Goal: Information Seeking & Learning: Learn about a topic

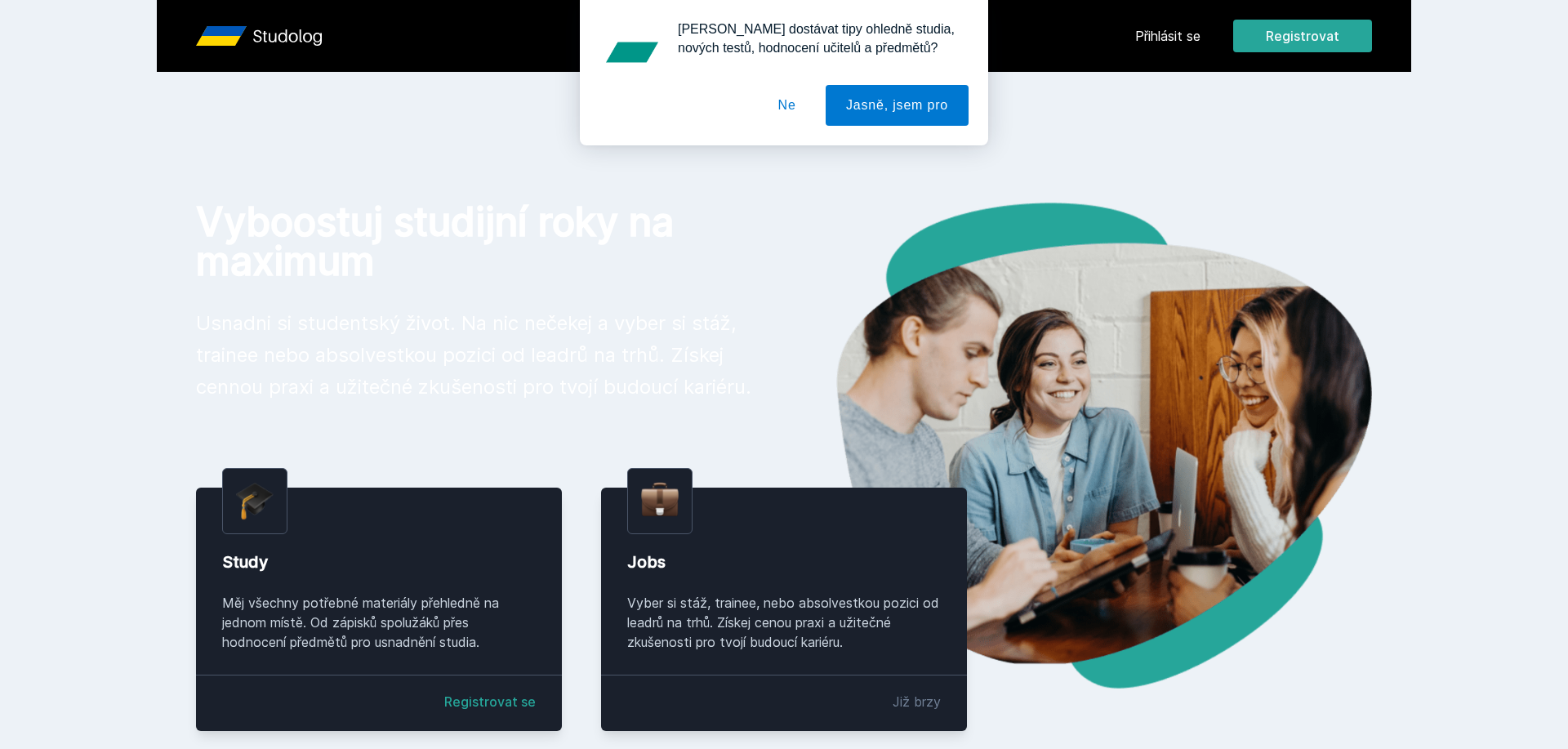
click at [1165, 33] on div "[PERSON_NAME] dostávat tipy ohledně studia, nových testů, hodnocení učitelů a p…" at bounding box center [784, 73] width 1568 height 145
click at [783, 95] on button "Ne" at bounding box center [787, 105] width 58 height 41
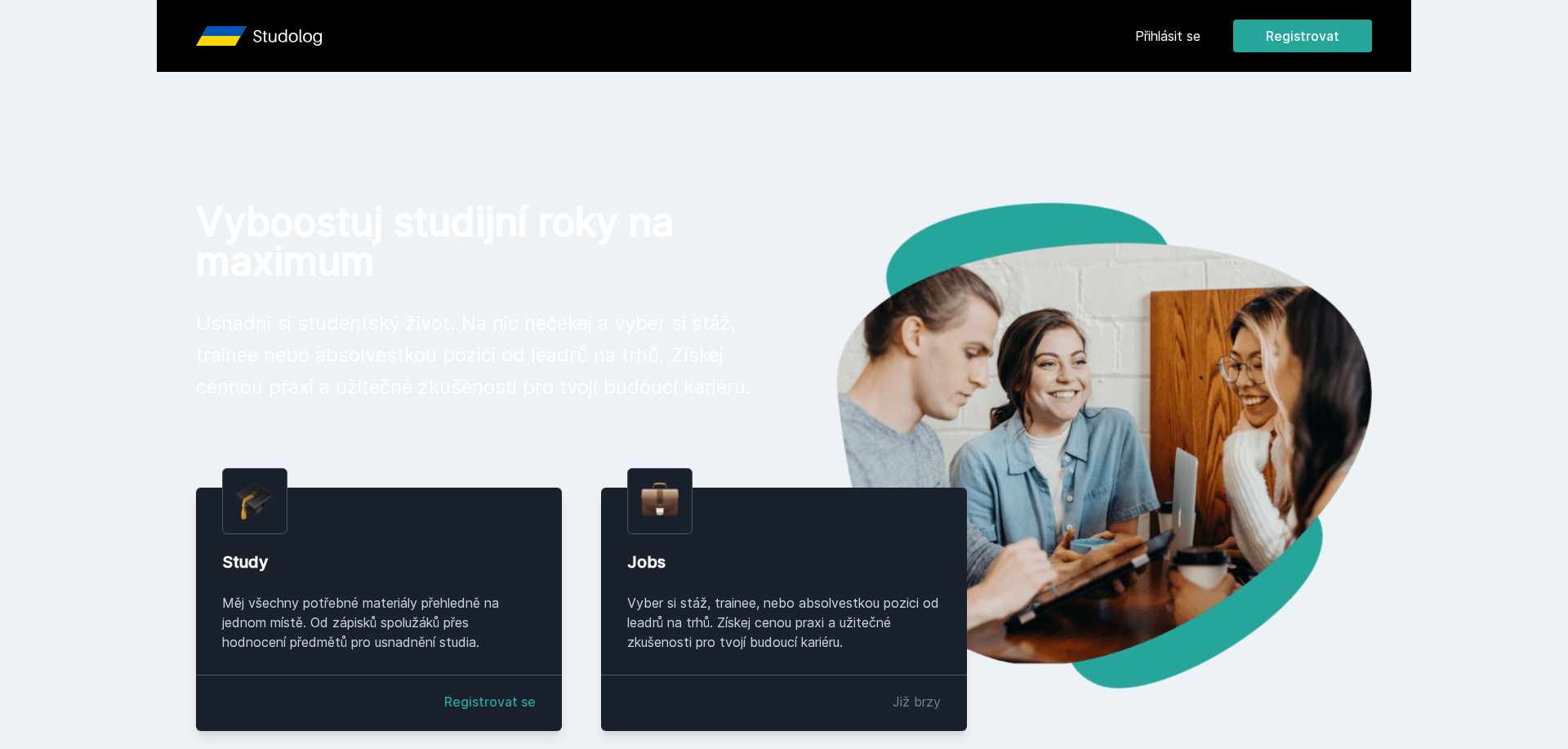
click at [1155, 29] on link "Přihlásit se" at bounding box center [1168, 36] width 65 height 19
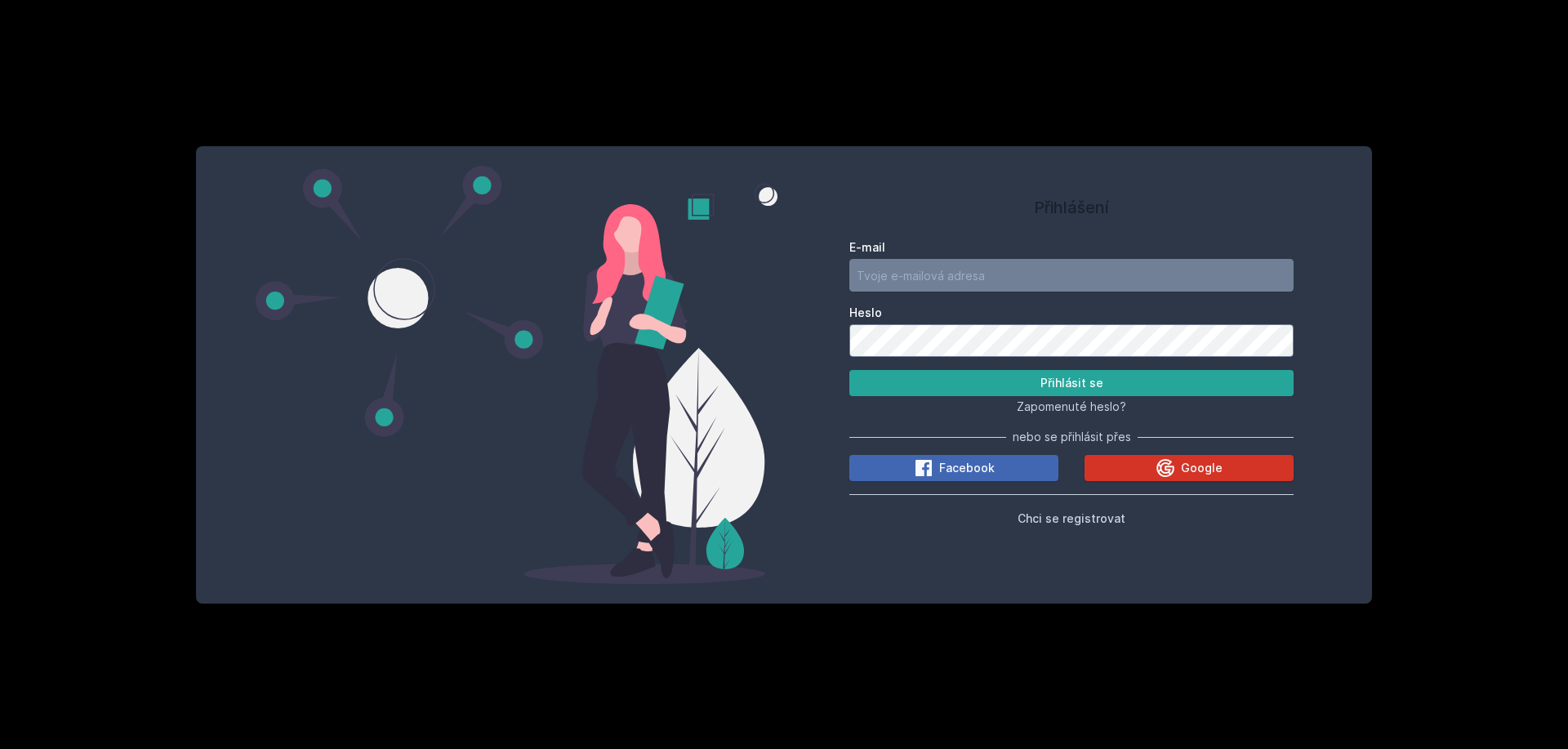
click at [1206, 465] on span "Google" at bounding box center [1201, 468] width 42 height 16
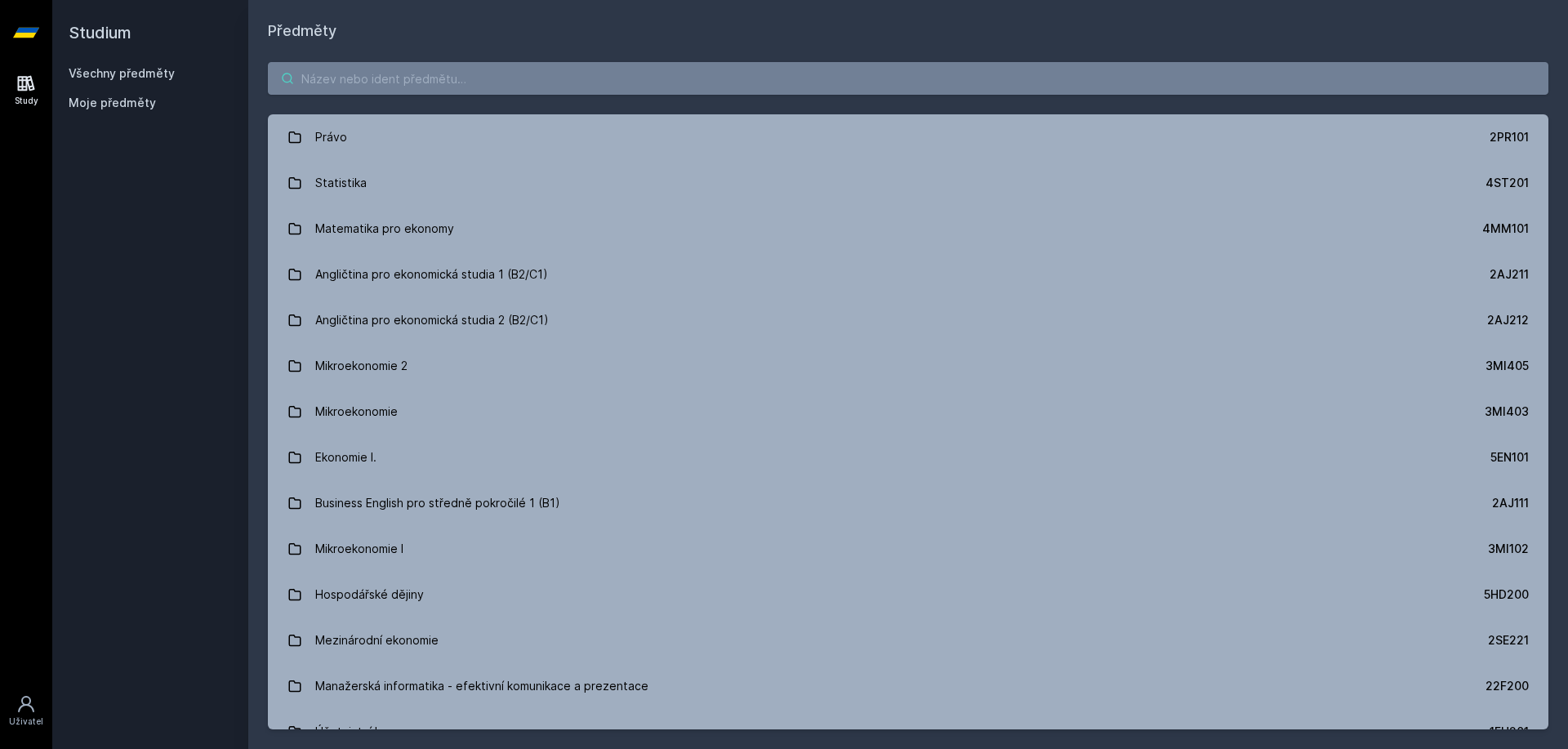
click at [845, 91] on input "search" at bounding box center [908, 78] width 1281 height 33
click at [508, 75] on input "search" at bounding box center [908, 78] width 1281 height 33
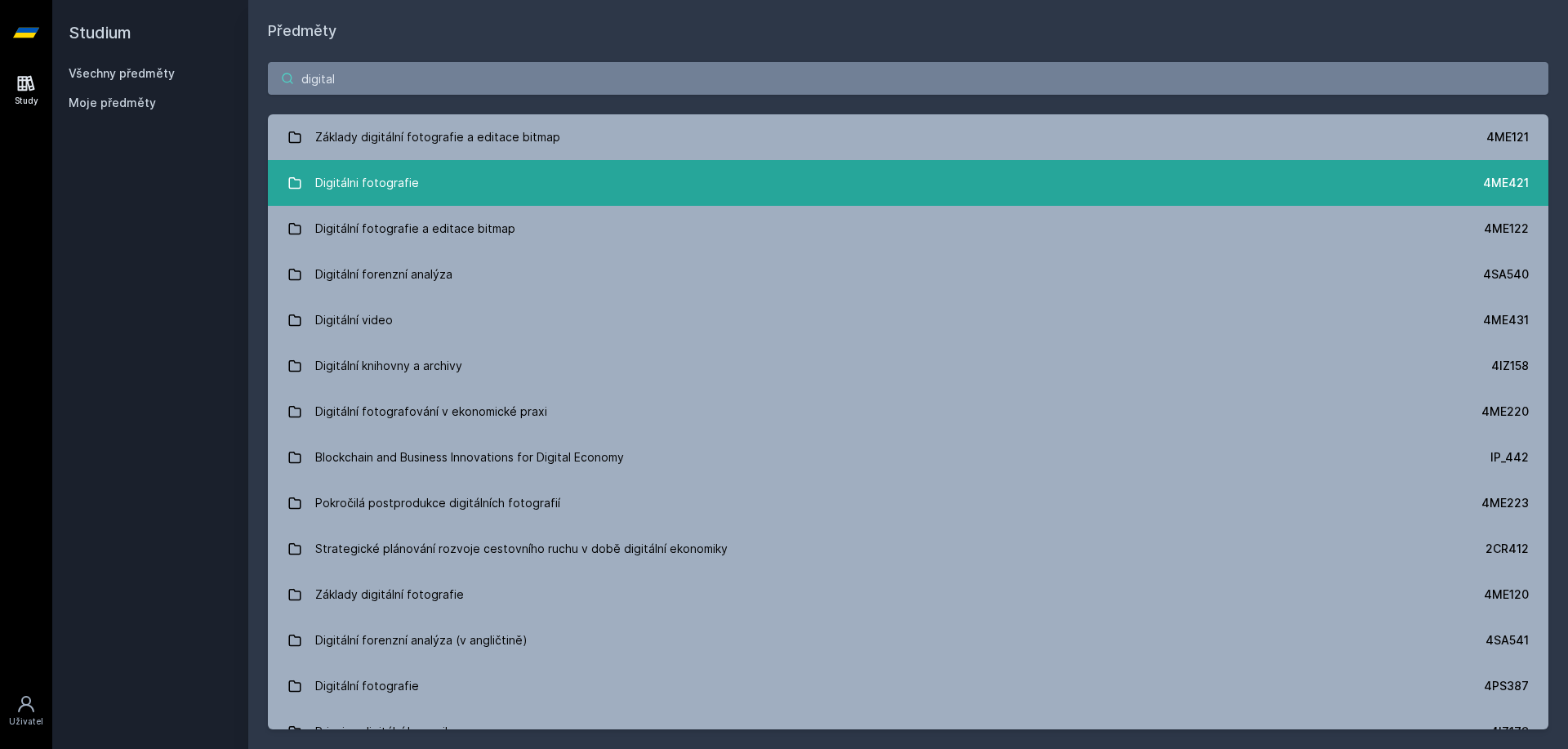
type input "digital"
click at [475, 196] on link "Digitálni fotografie 4ME421" at bounding box center [908, 183] width 1281 height 46
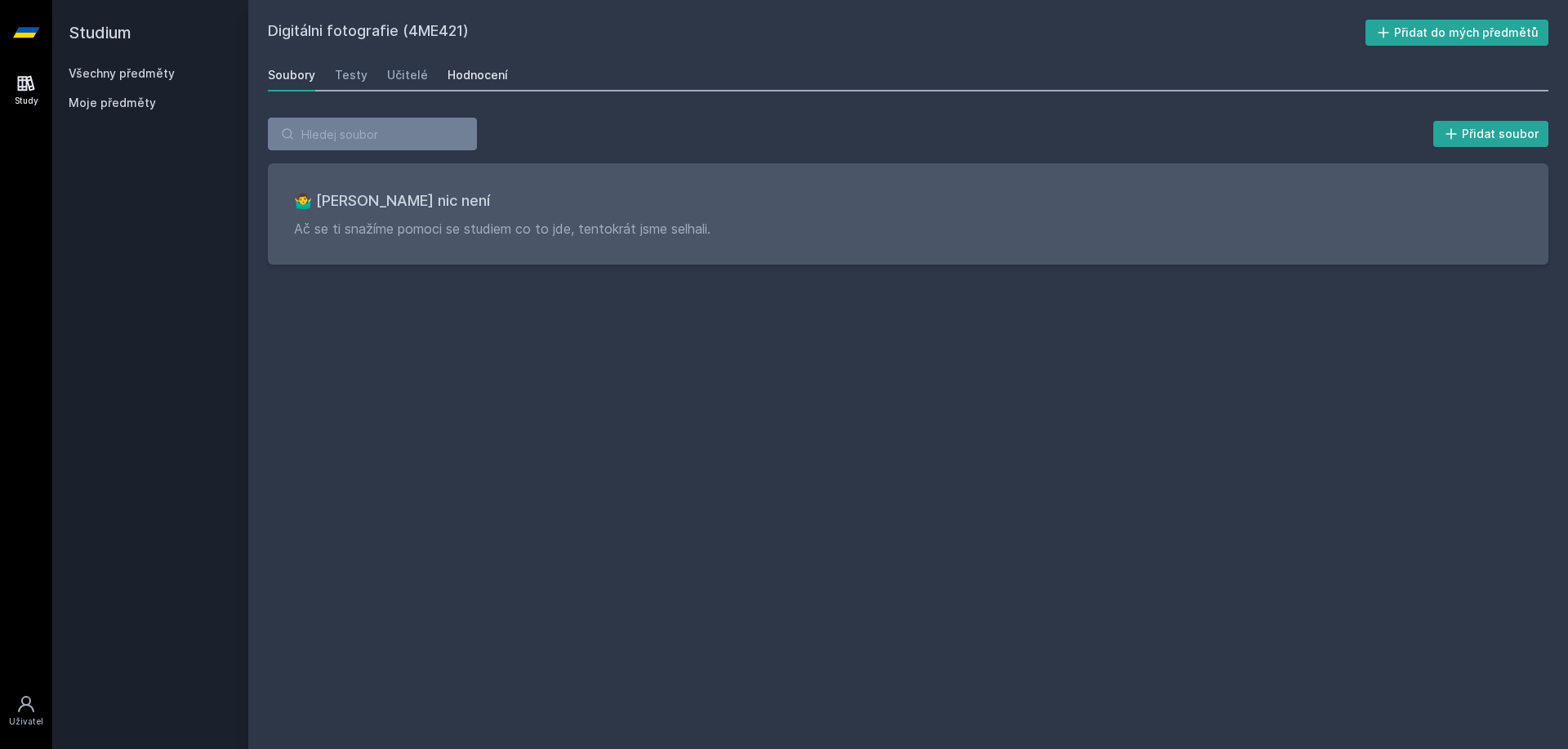
click at [459, 77] on div "Hodnocení" at bounding box center [478, 75] width 60 height 16
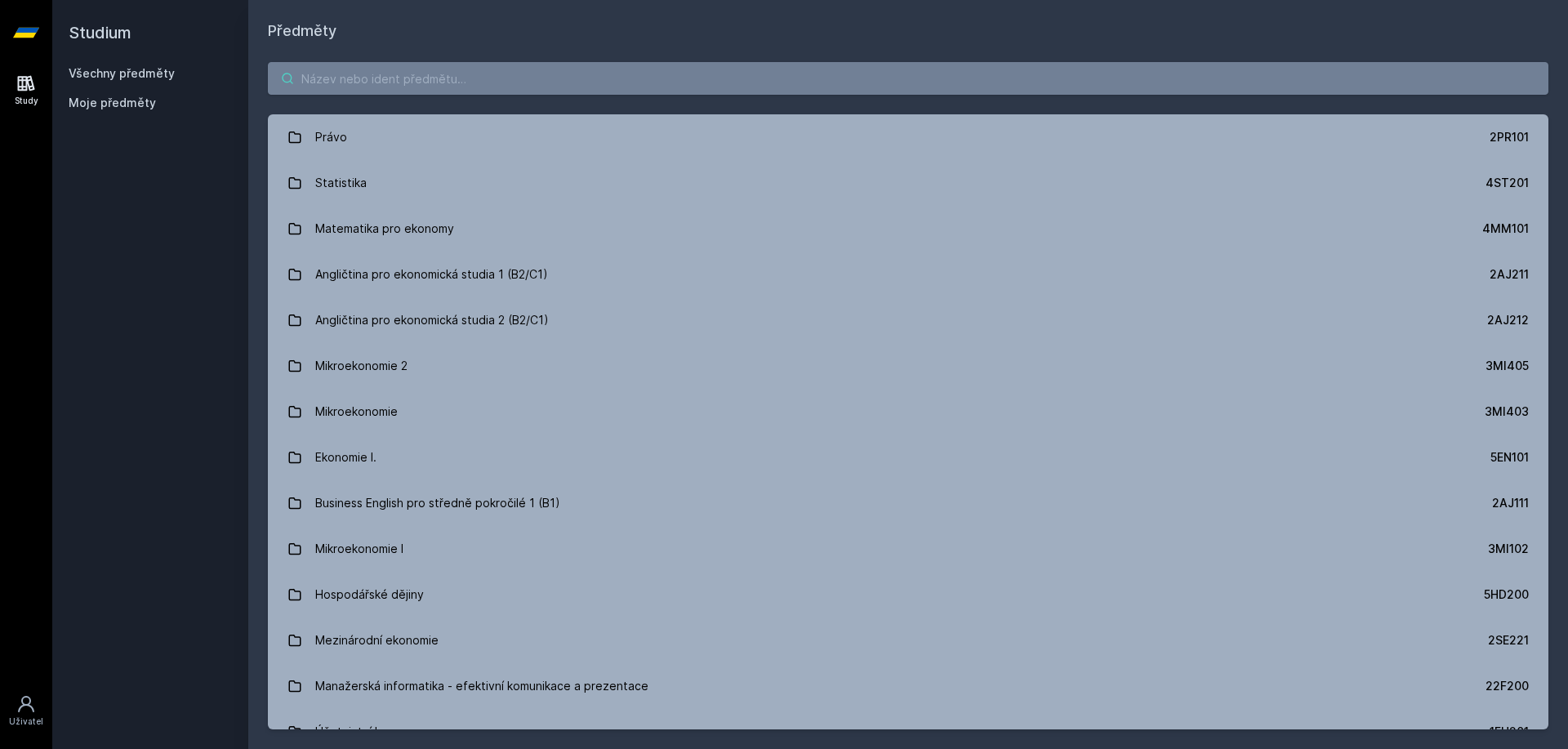
click at [470, 64] on input "search" at bounding box center [908, 78] width 1281 height 33
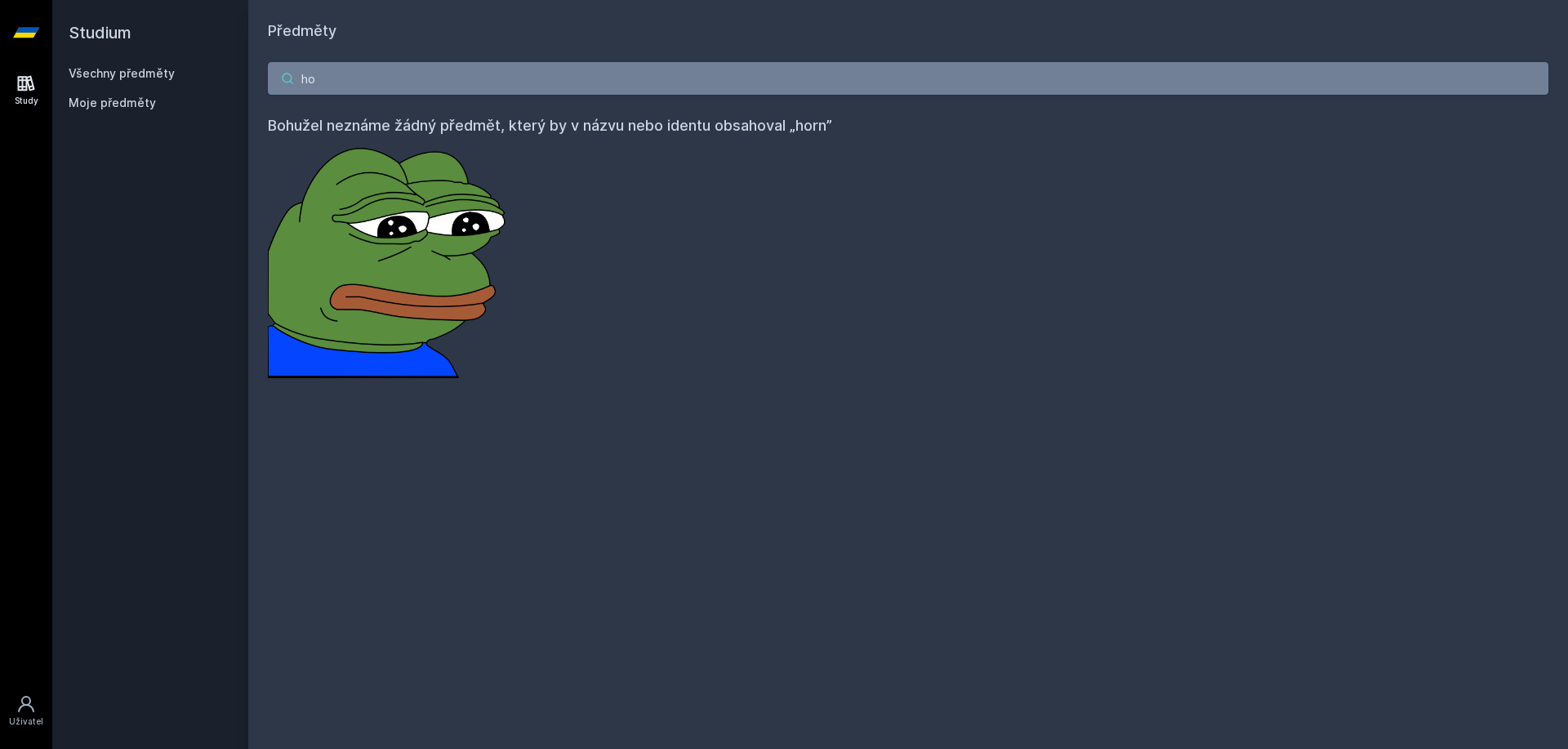
type input "h"
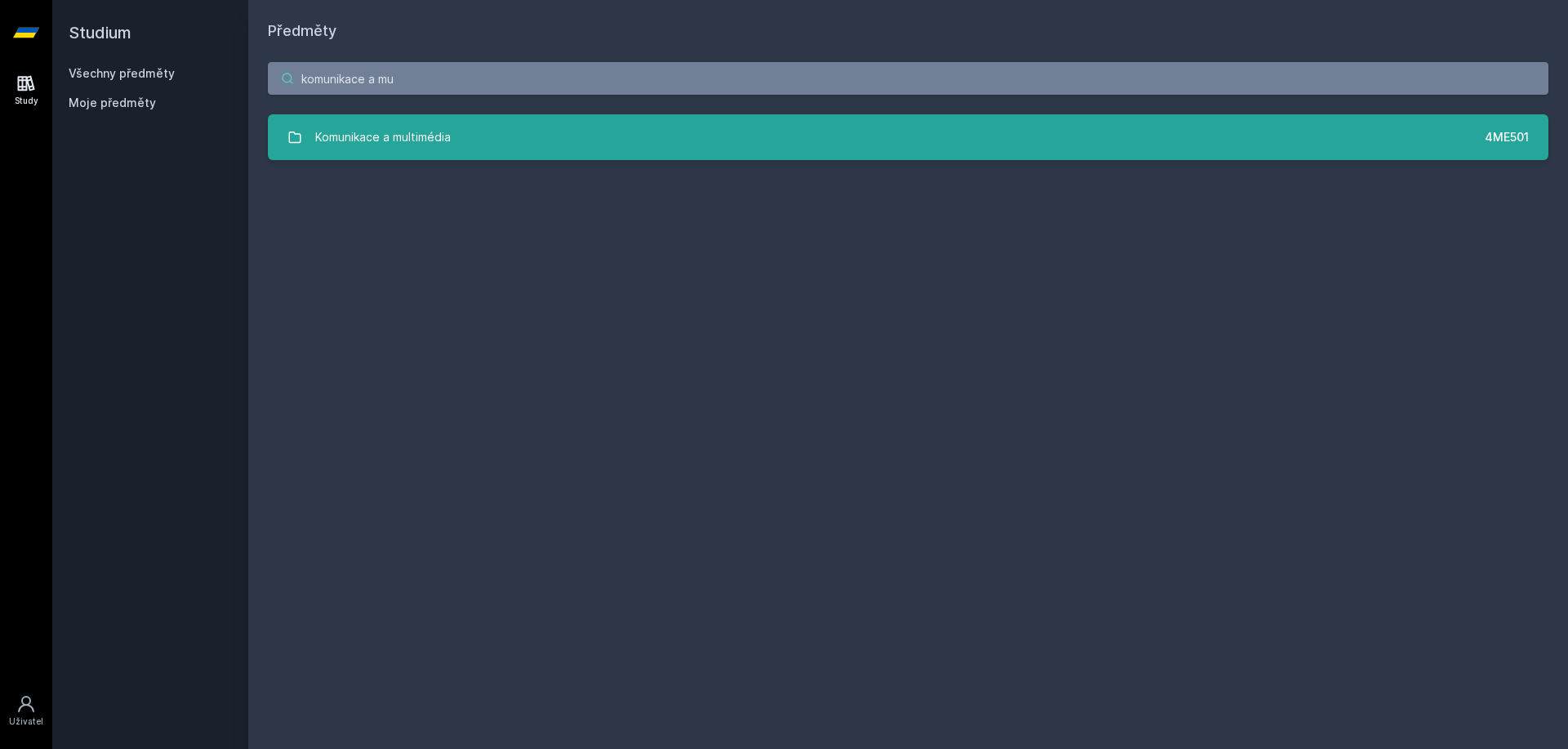
type input "komunikace a mu"
click at [413, 148] on div "Komunikace a multimédia" at bounding box center [382, 137] width 135 height 33
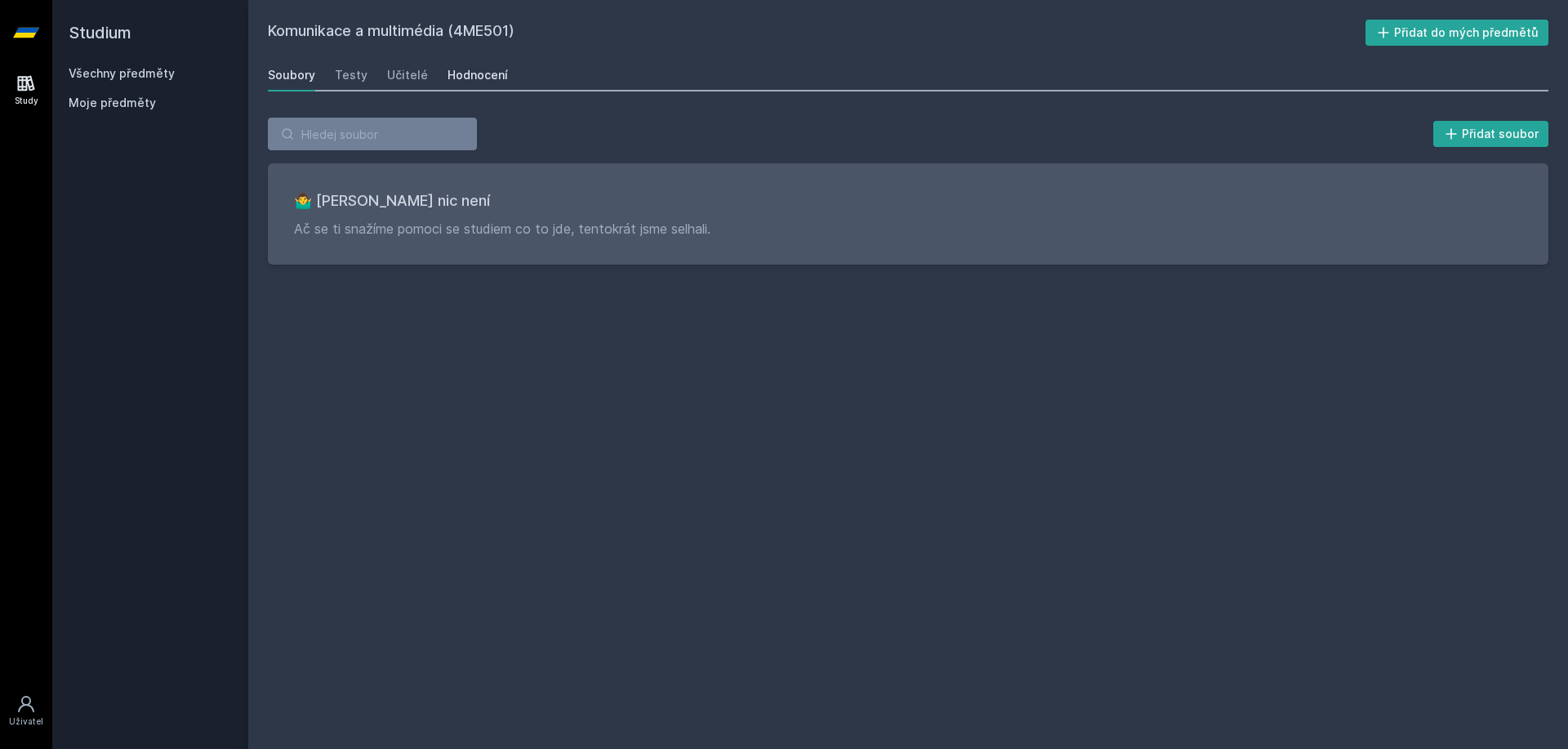
click at [489, 64] on link "Hodnocení" at bounding box center [478, 74] width 60 height 33
click at [401, 80] on div "Učitelé" at bounding box center [408, 75] width 41 height 16
click at [356, 81] on div "Testy" at bounding box center [351, 75] width 33 height 16
click at [402, 80] on div "Učitelé" at bounding box center [408, 75] width 41 height 16
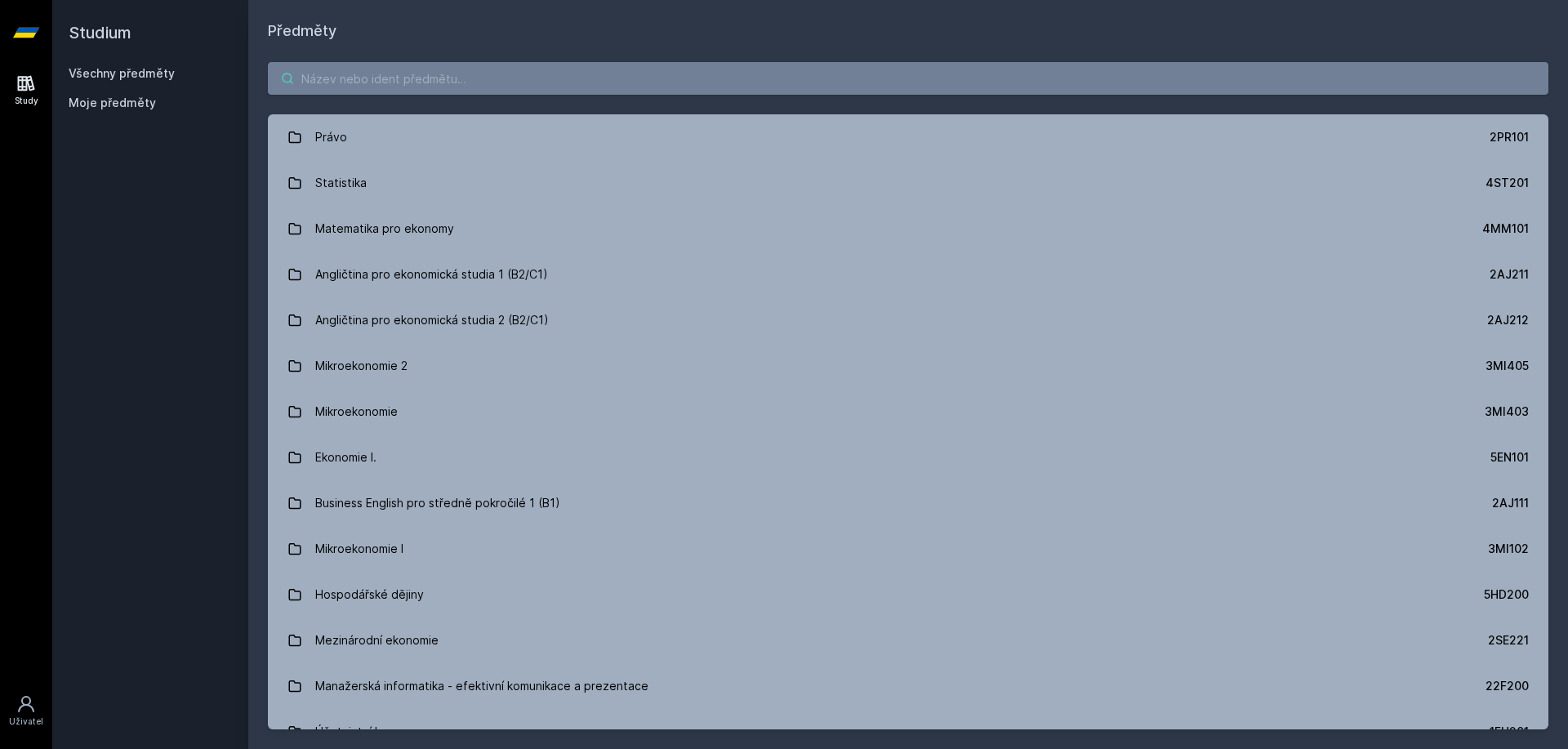
click at [417, 71] on input "search" at bounding box center [908, 78] width 1281 height 33
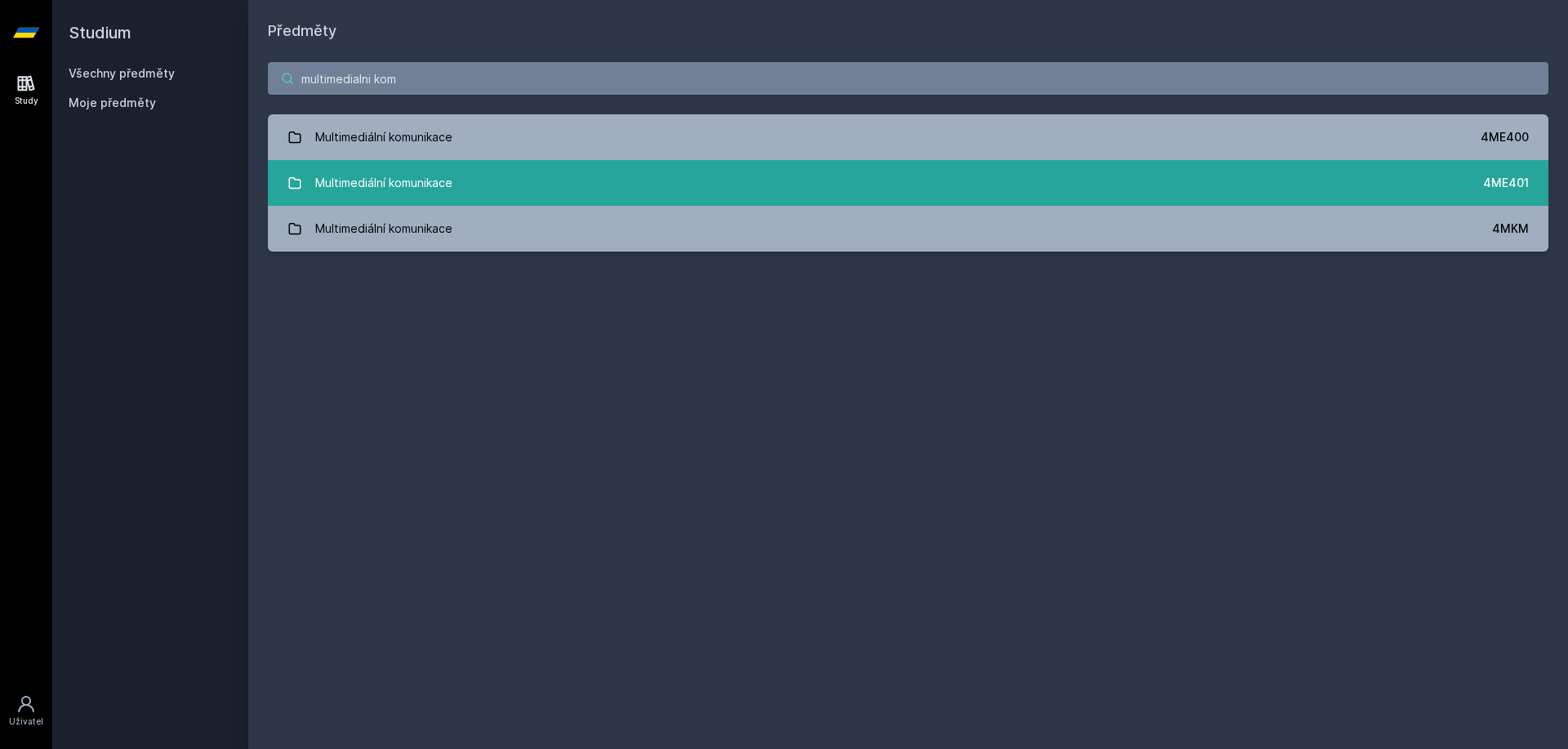
type input "multimedialni kom"
click at [383, 175] on div "Multimediální komunikace" at bounding box center [383, 182] width 137 height 33
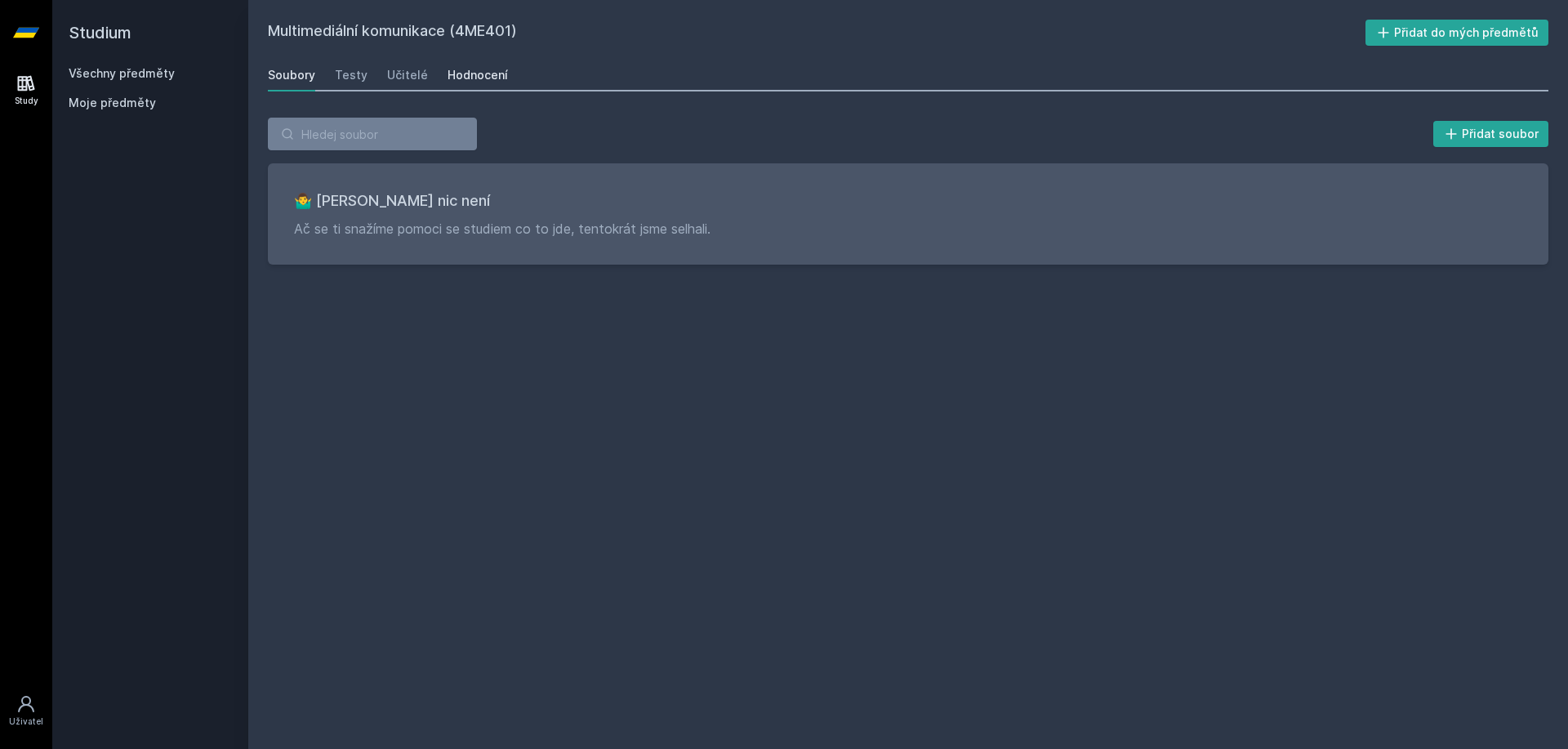
click at [467, 81] on div "Hodnocení" at bounding box center [478, 75] width 60 height 16
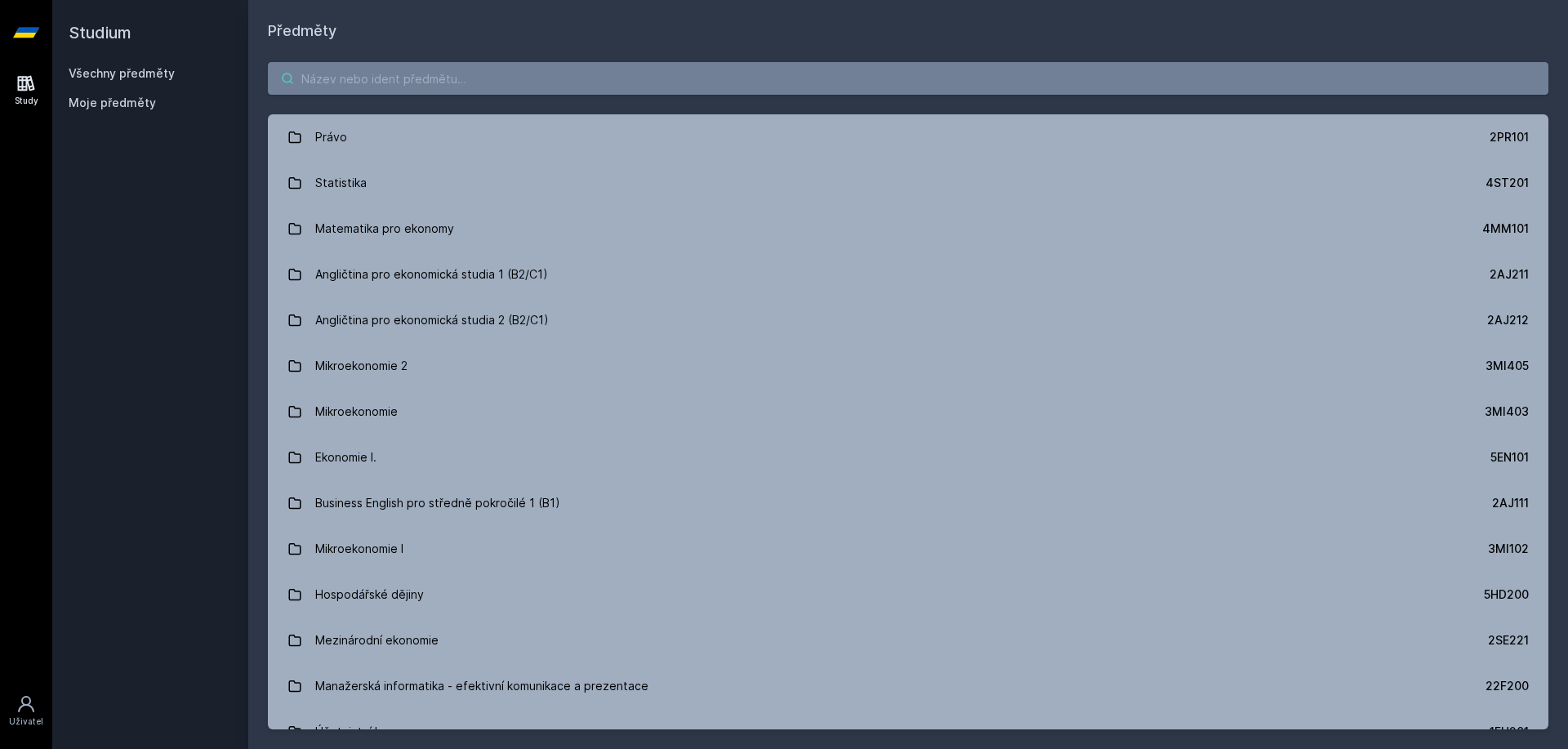
click at [618, 81] on input "search" at bounding box center [908, 78] width 1281 height 33
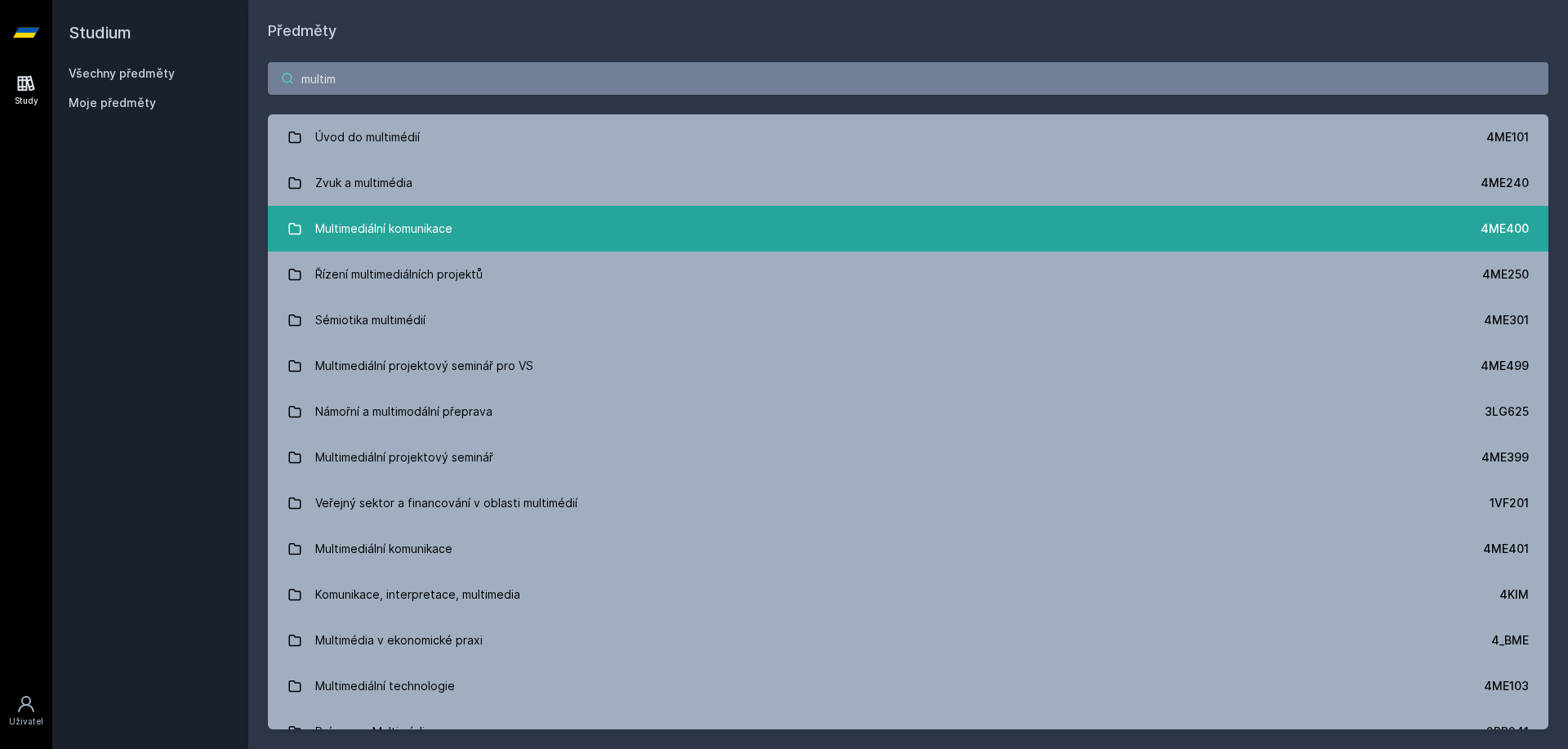
type input "multim"
click at [593, 217] on link "Multimediální komunikace 4ME400" at bounding box center [908, 229] width 1281 height 46
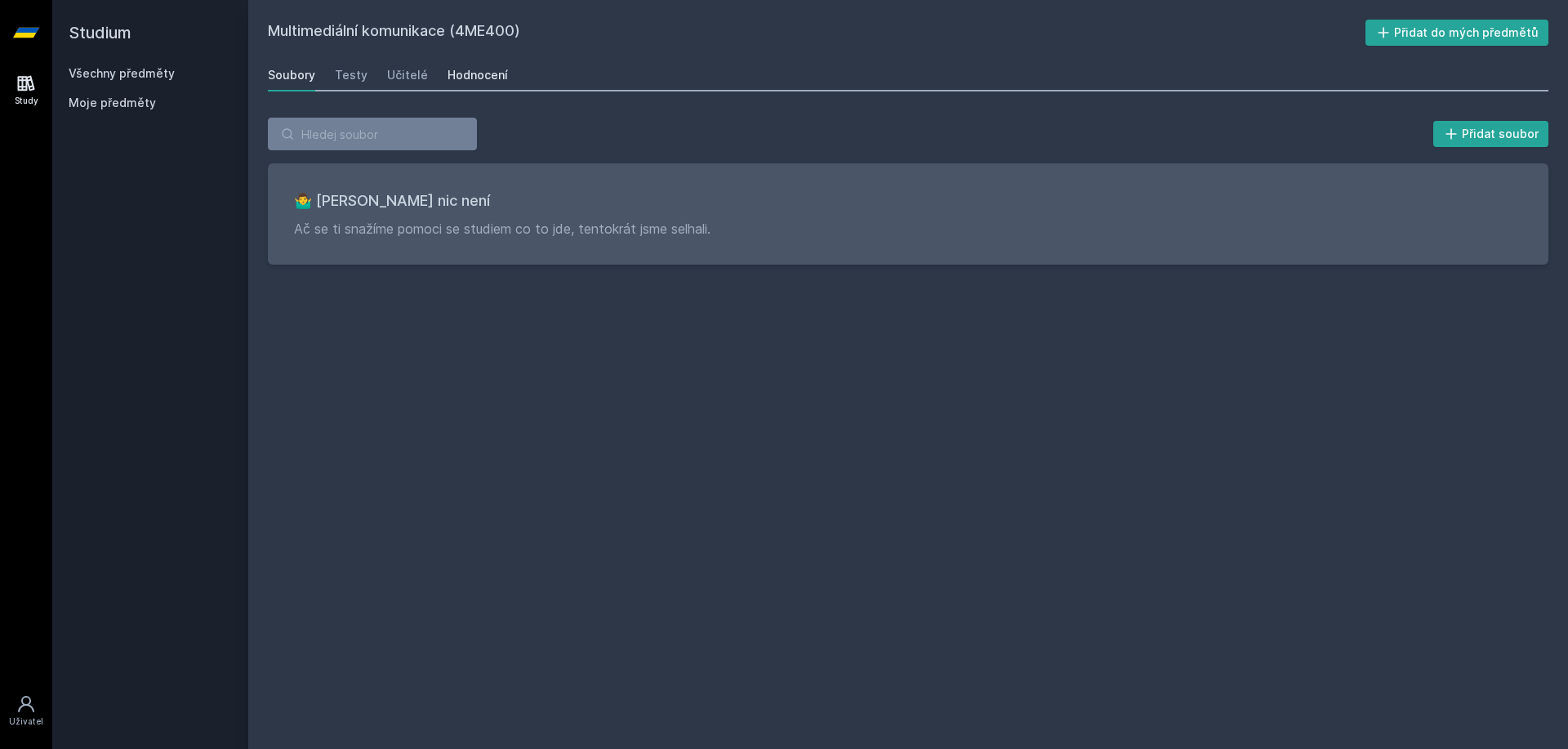
click at [455, 71] on div "Hodnocení" at bounding box center [478, 75] width 60 height 16
click at [121, 69] on link "Všechny předměty" at bounding box center [122, 73] width 106 height 14
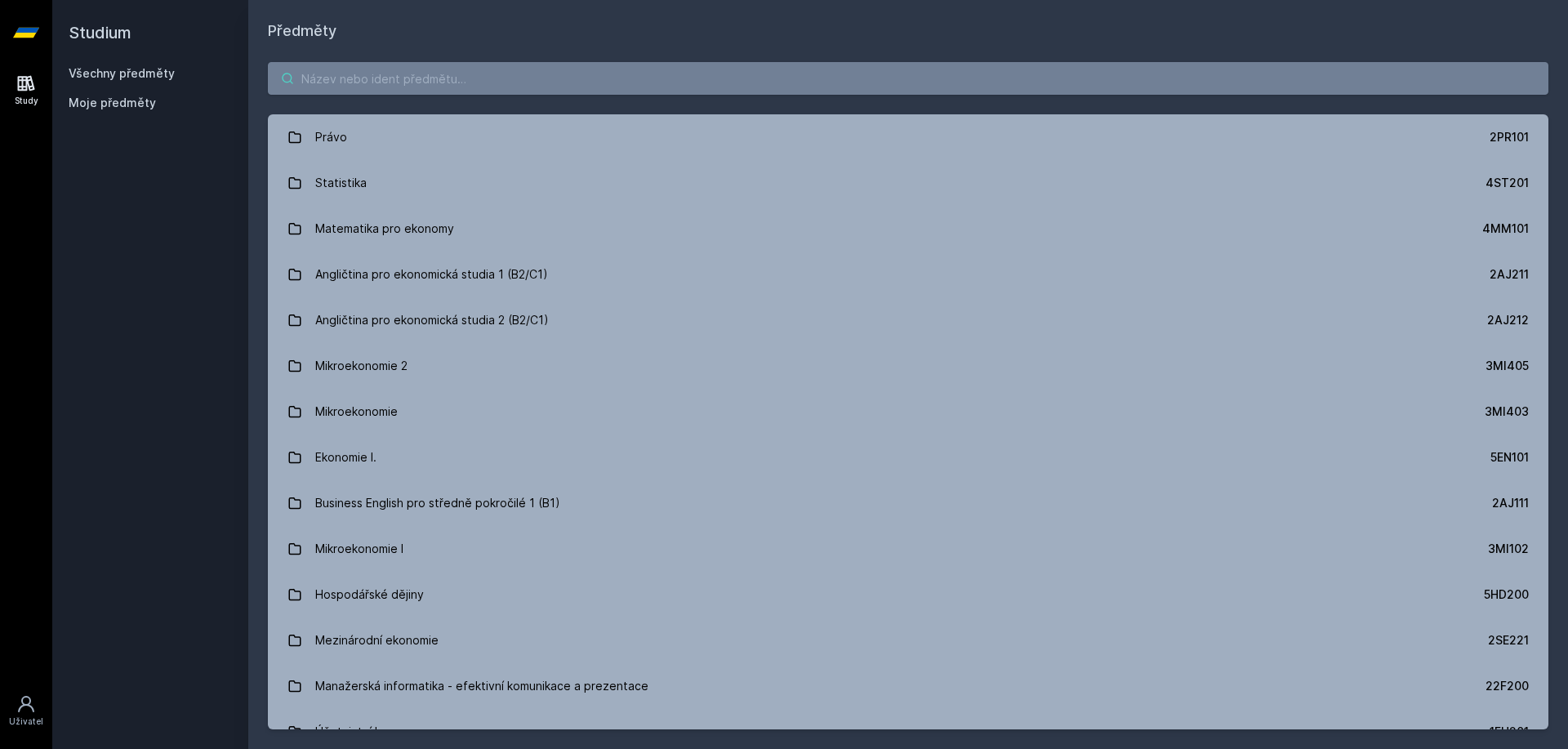
click at [391, 65] on input "search" at bounding box center [908, 78] width 1281 height 33
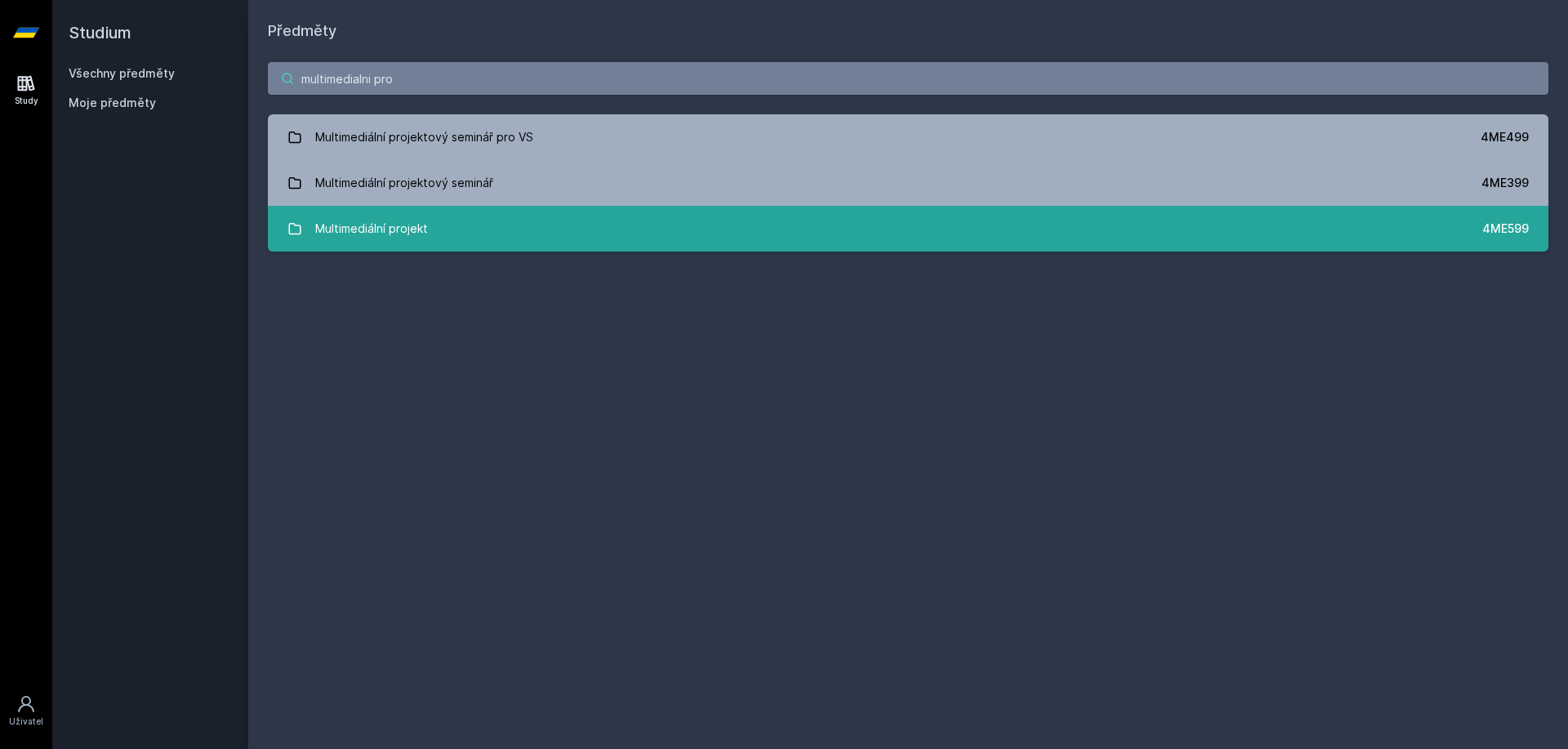
type input "multimedialni pro"
click at [428, 240] on link "Multimediální projekt 4ME599" at bounding box center [908, 229] width 1281 height 46
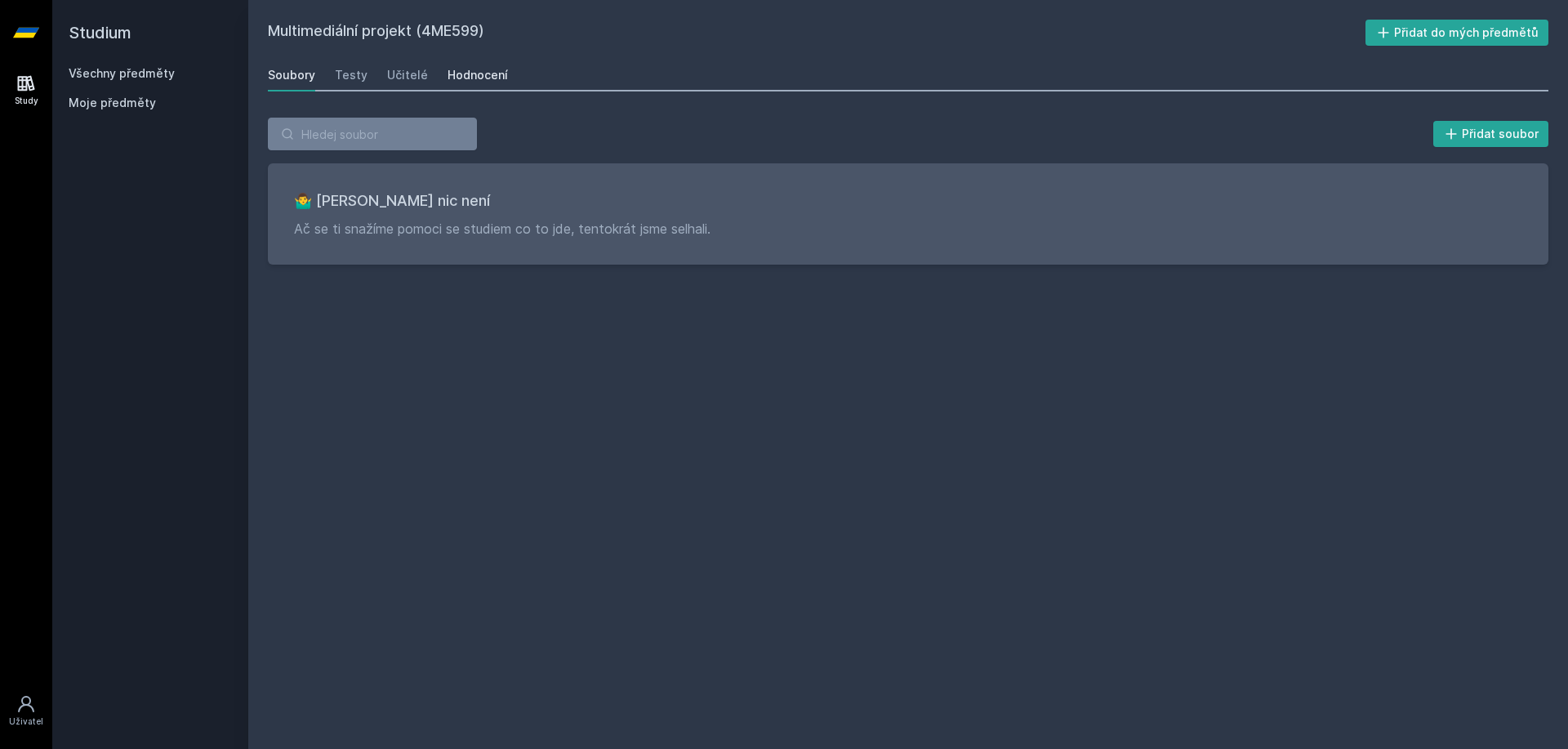
click at [470, 77] on div "Hodnocení" at bounding box center [478, 75] width 60 height 16
click at [101, 80] on link "Všechny předměty" at bounding box center [122, 73] width 106 height 14
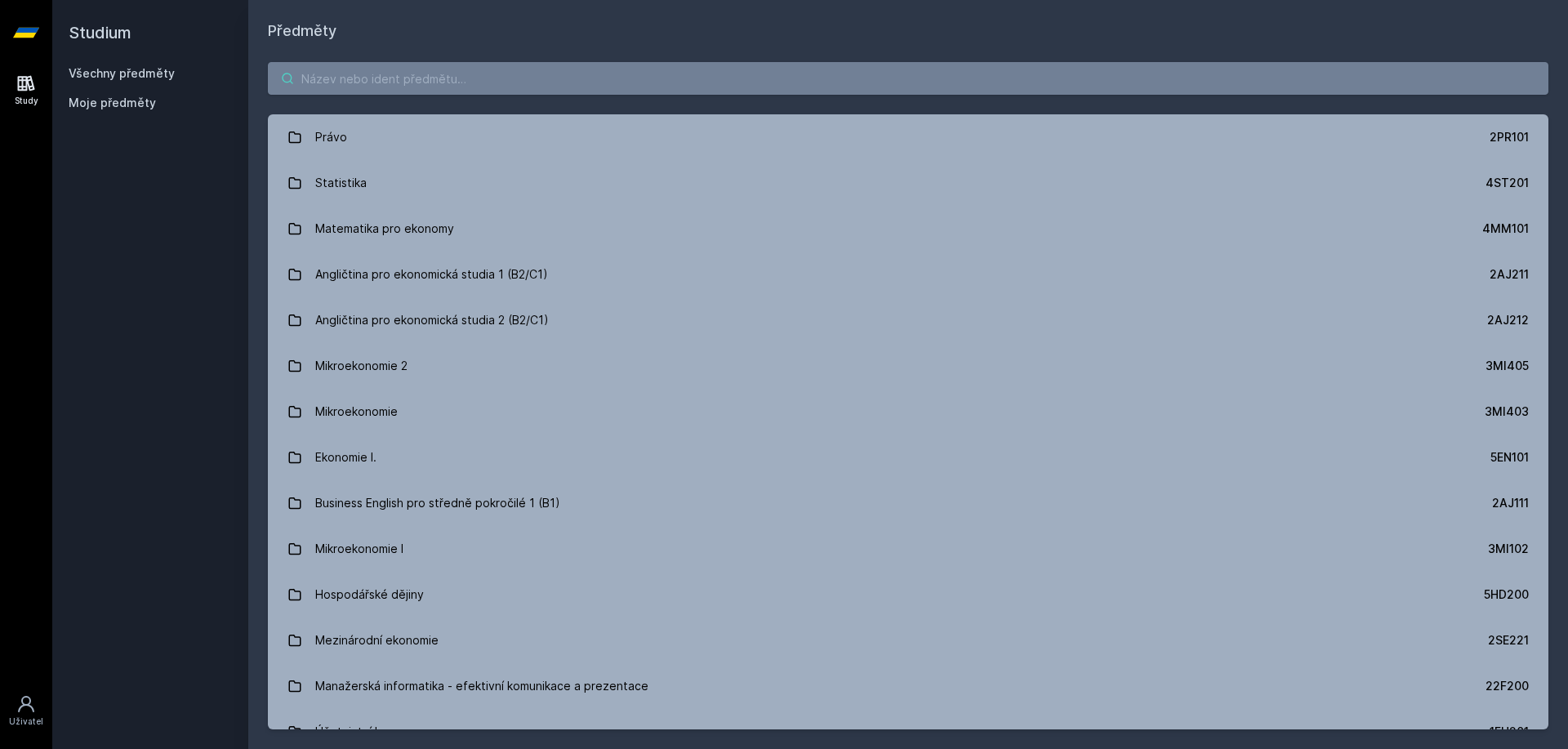
click at [407, 75] on input "search" at bounding box center [908, 78] width 1281 height 33
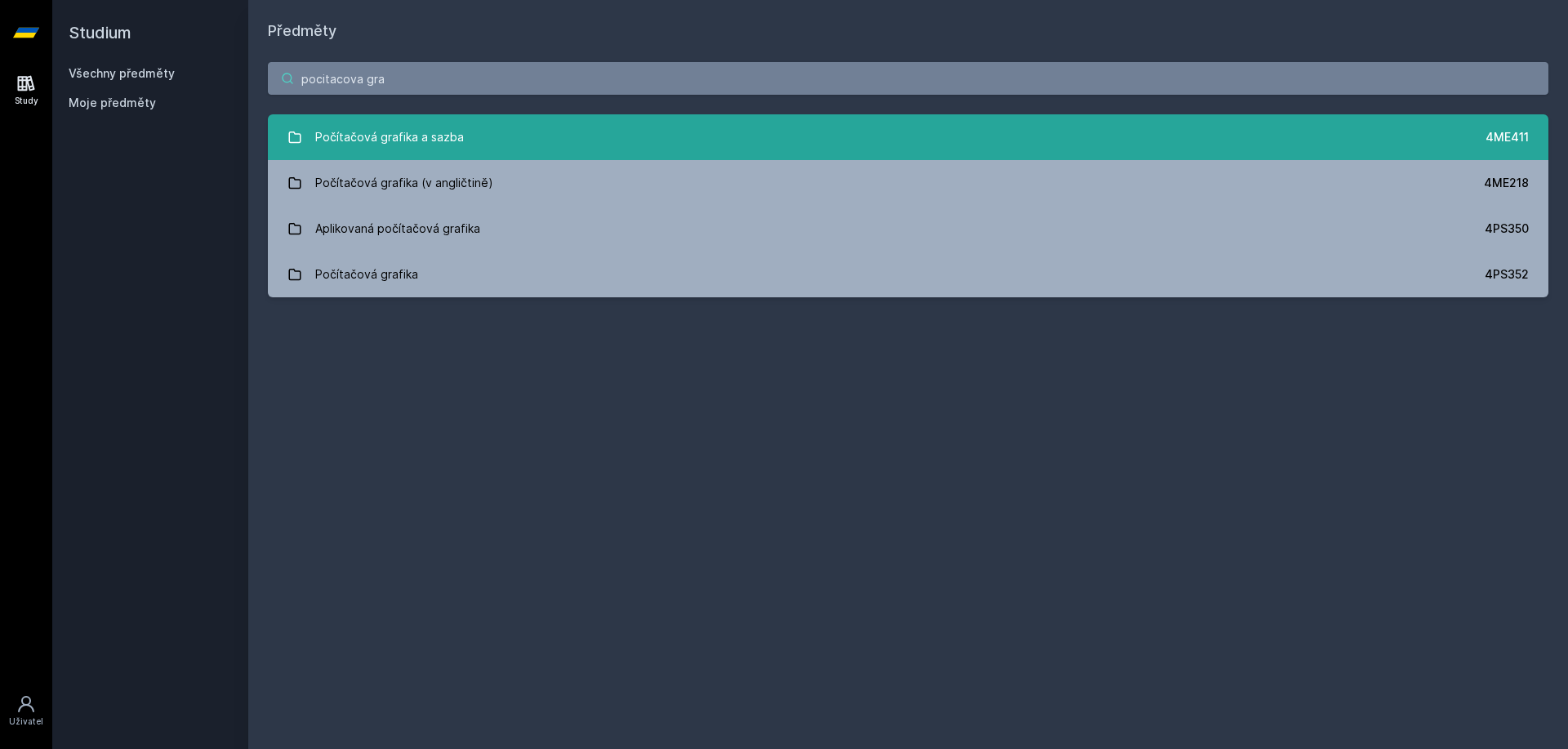
type input "pocitacova gra"
click at [496, 130] on link "Počítačová grafika a sazba 4ME411" at bounding box center [908, 137] width 1281 height 46
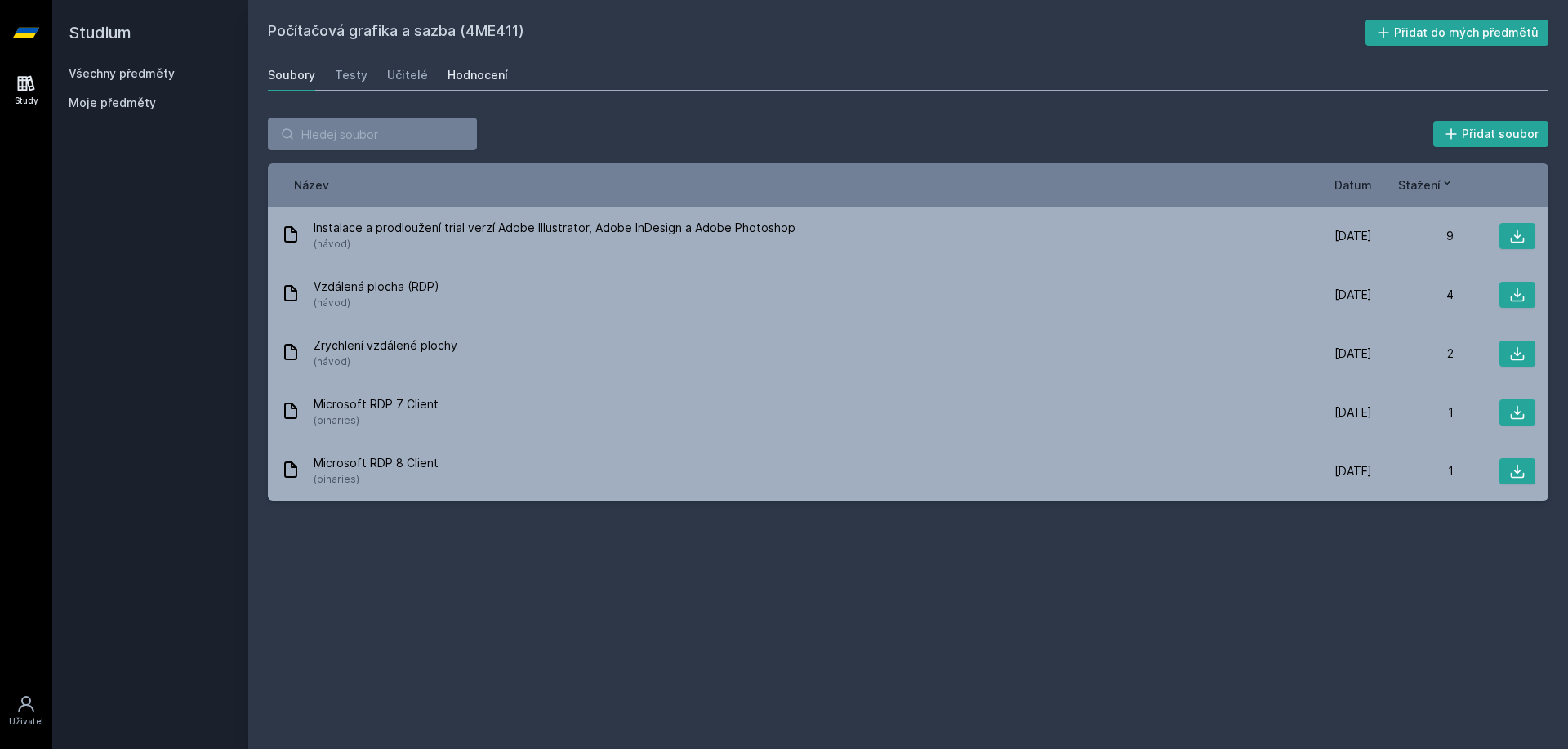
click at [487, 70] on div "Hodnocení" at bounding box center [478, 75] width 60 height 16
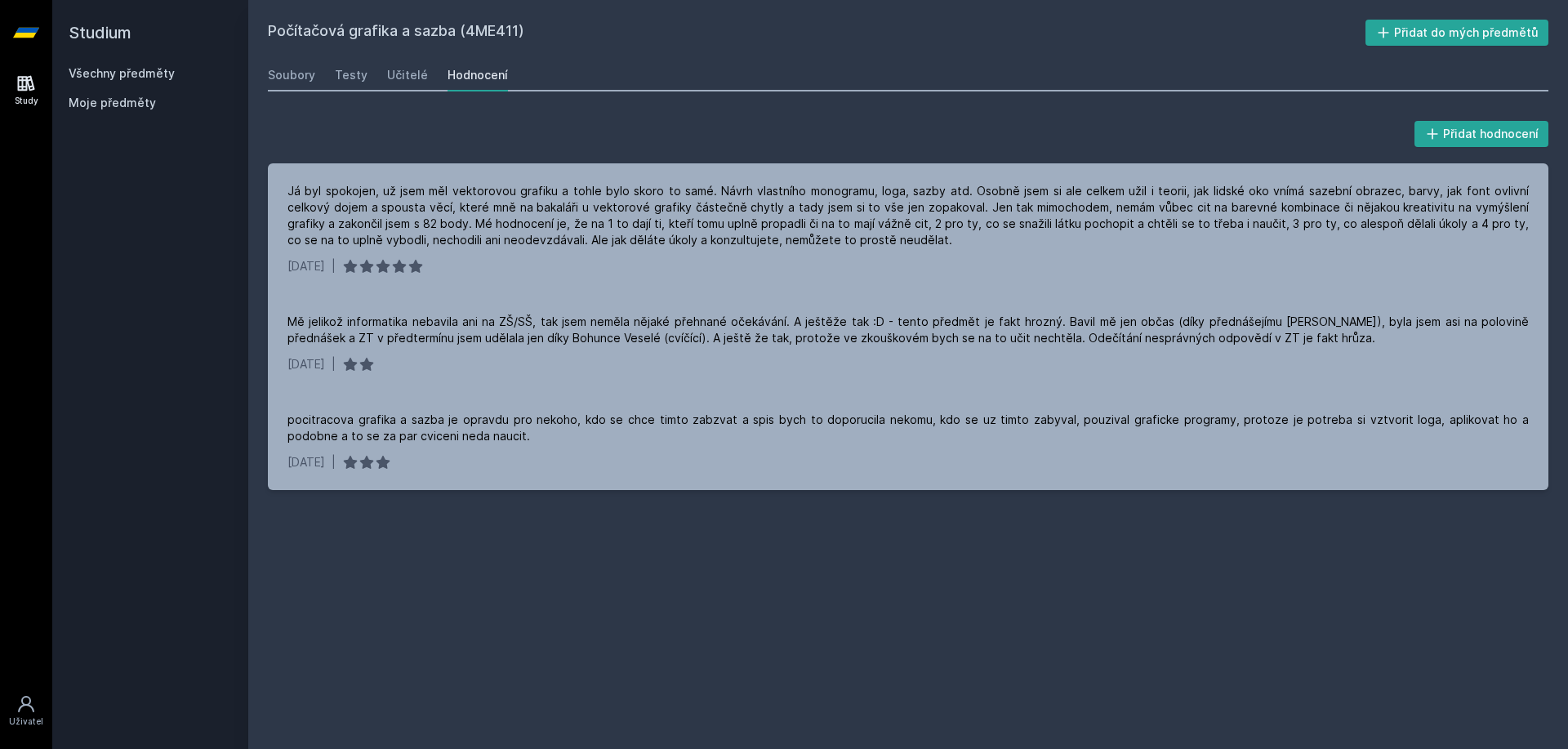
click at [151, 71] on link "Všechny předměty" at bounding box center [122, 73] width 106 height 14
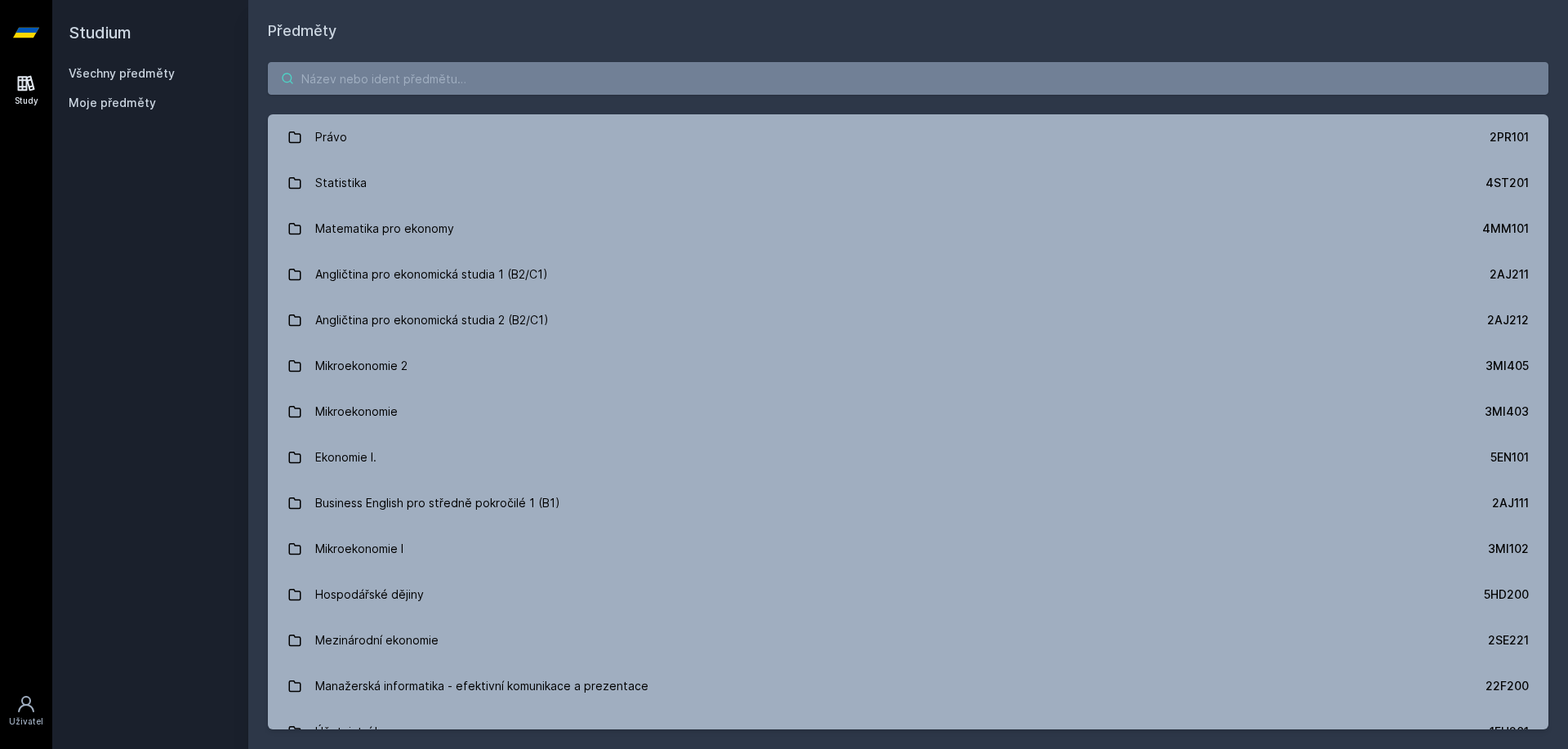
click at [435, 74] on input "search" at bounding box center [908, 78] width 1281 height 33
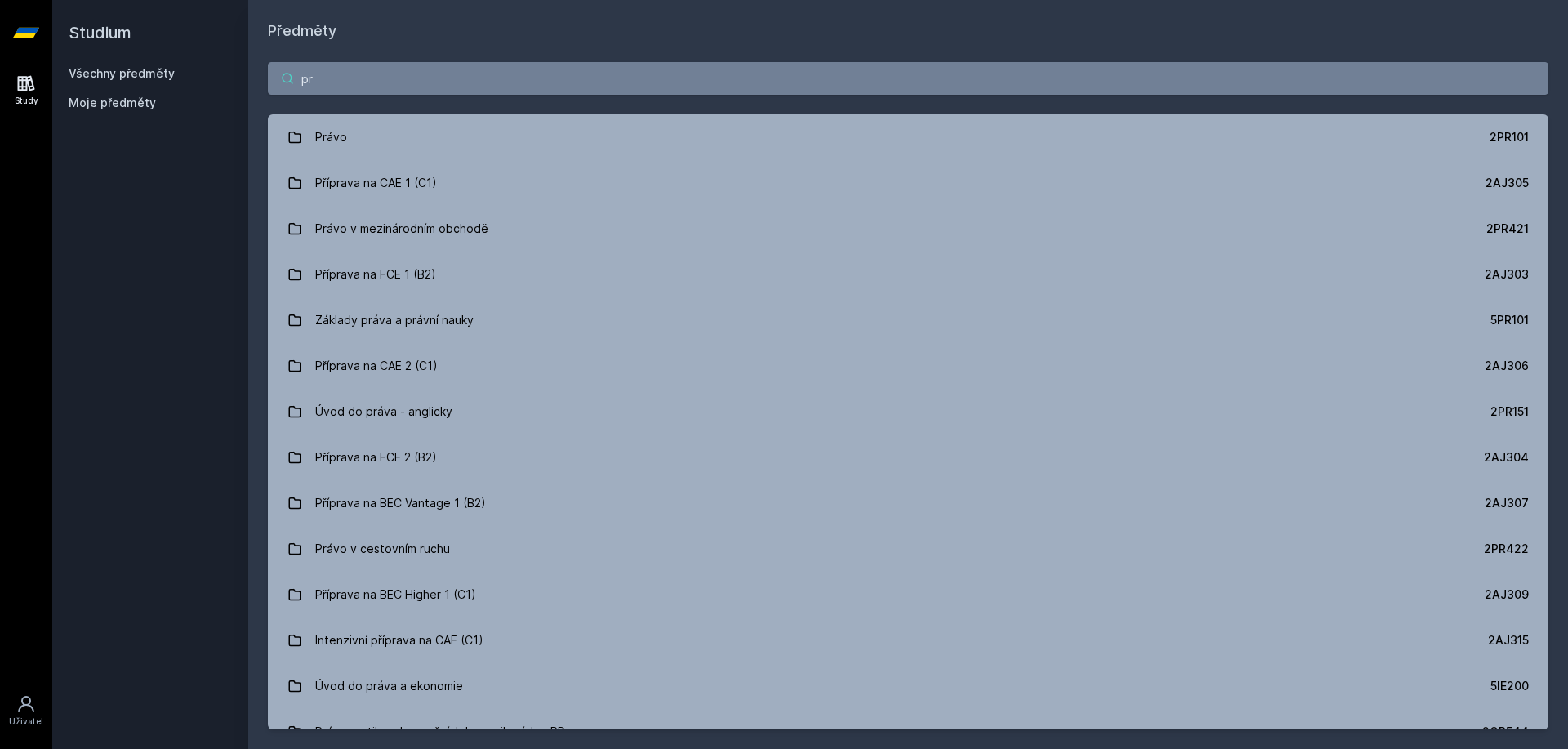
type input "p"
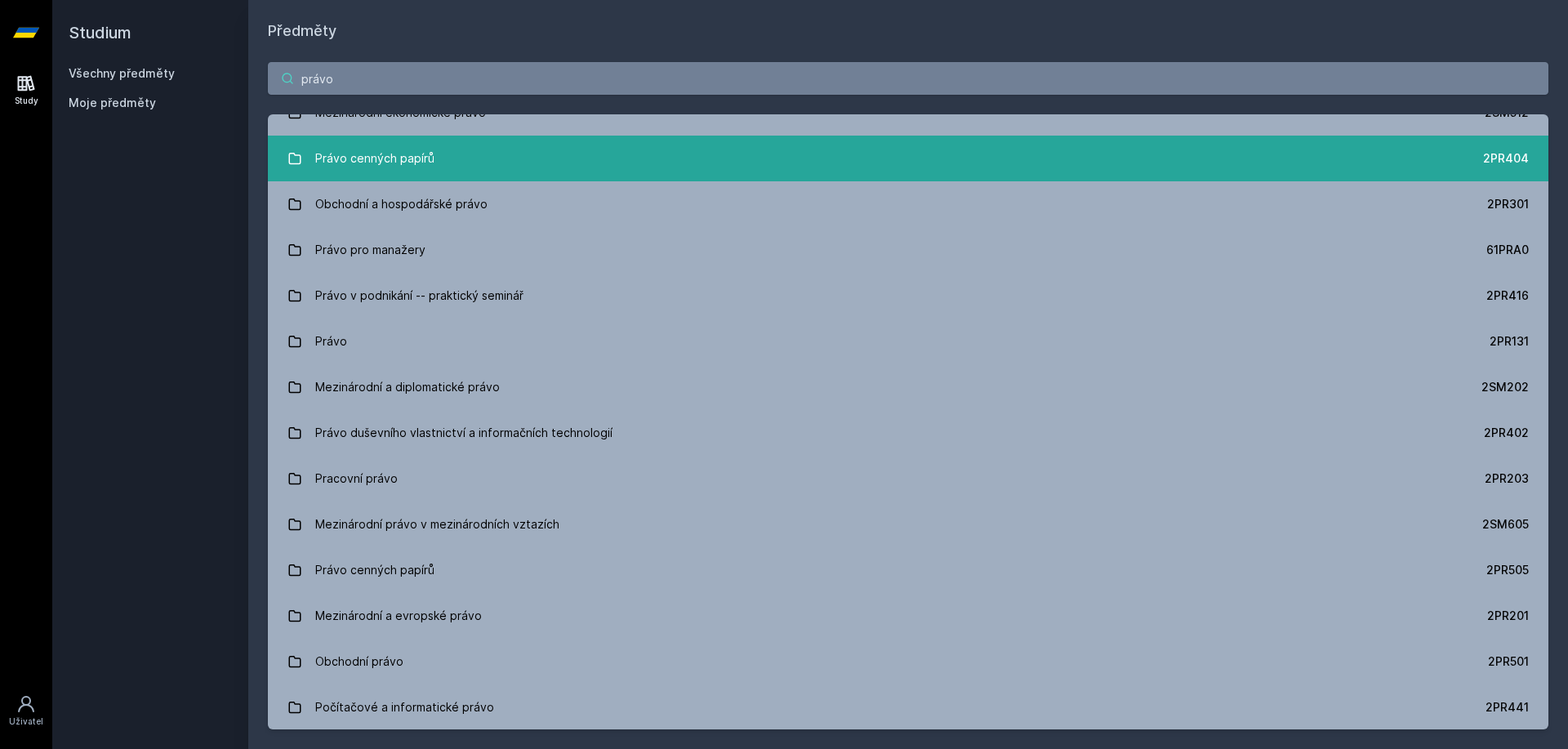
scroll to position [279, 0]
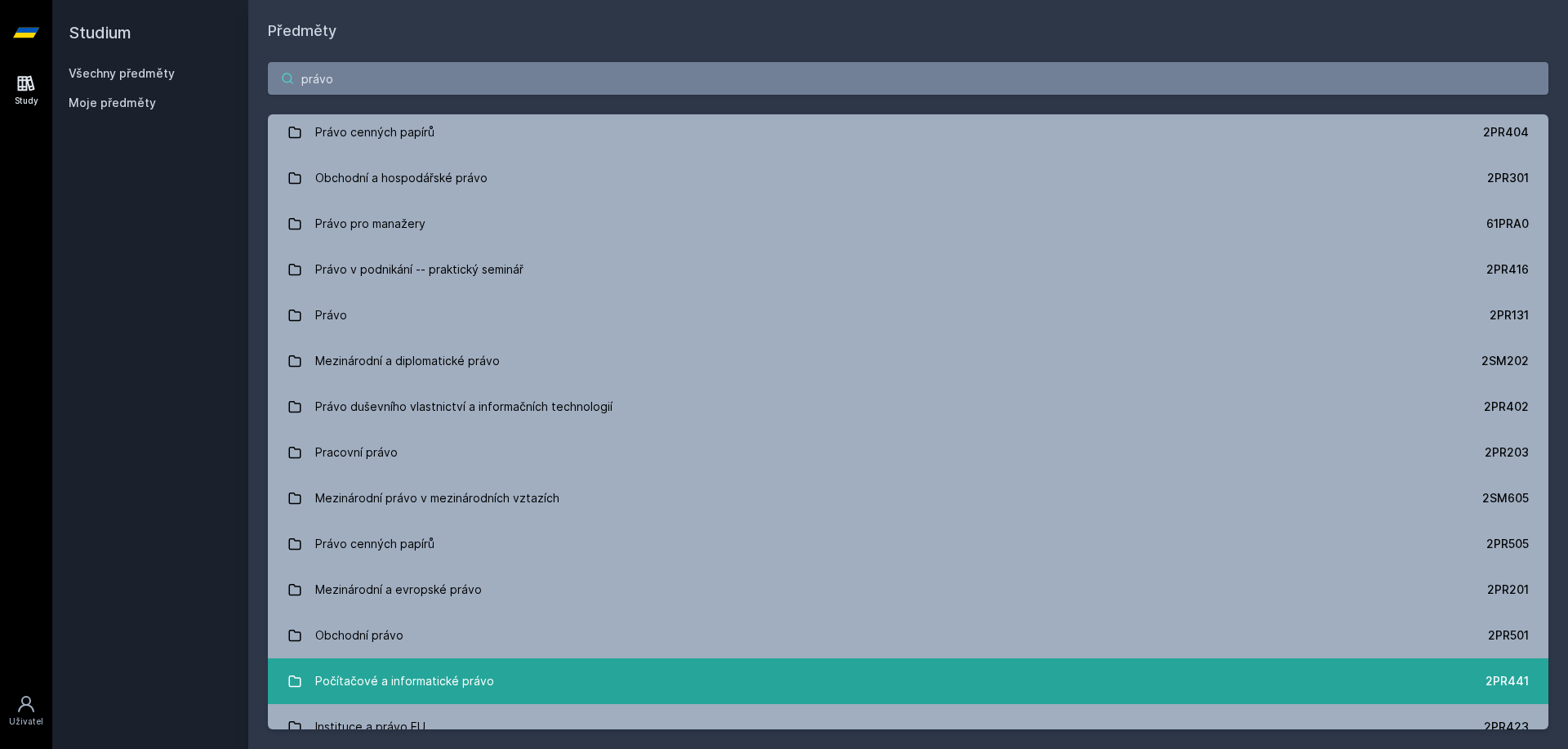
type input "právo"
click at [457, 678] on div "Počítačové a informatické právo" at bounding box center [404, 681] width 179 height 33
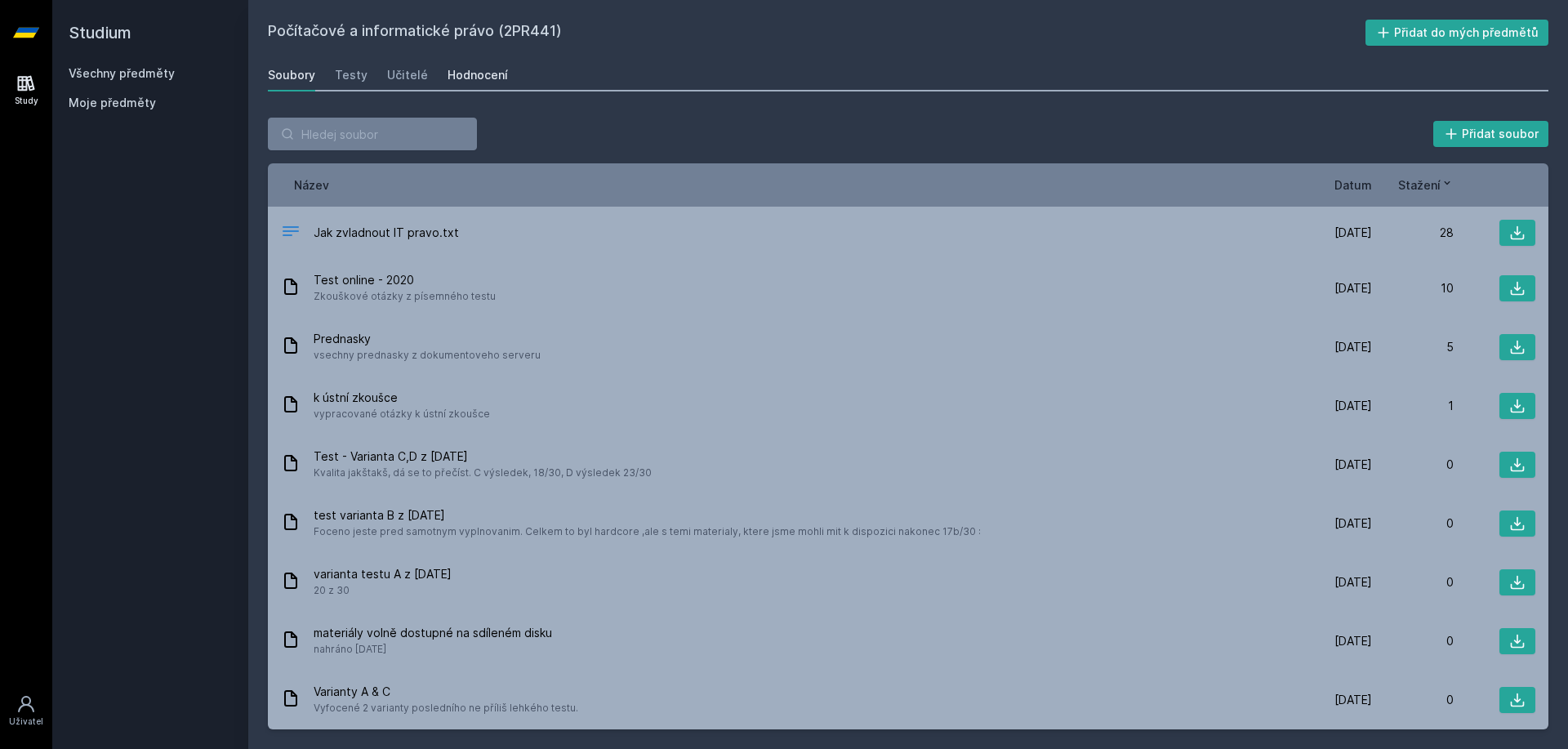
click at [476, 85] on link "Hodnocení" at bounding box center [478, 74] width 60 height 33
click at [138, 70] on link "Všechny předměty" at bounding box center [122, 73] width 106 height 14
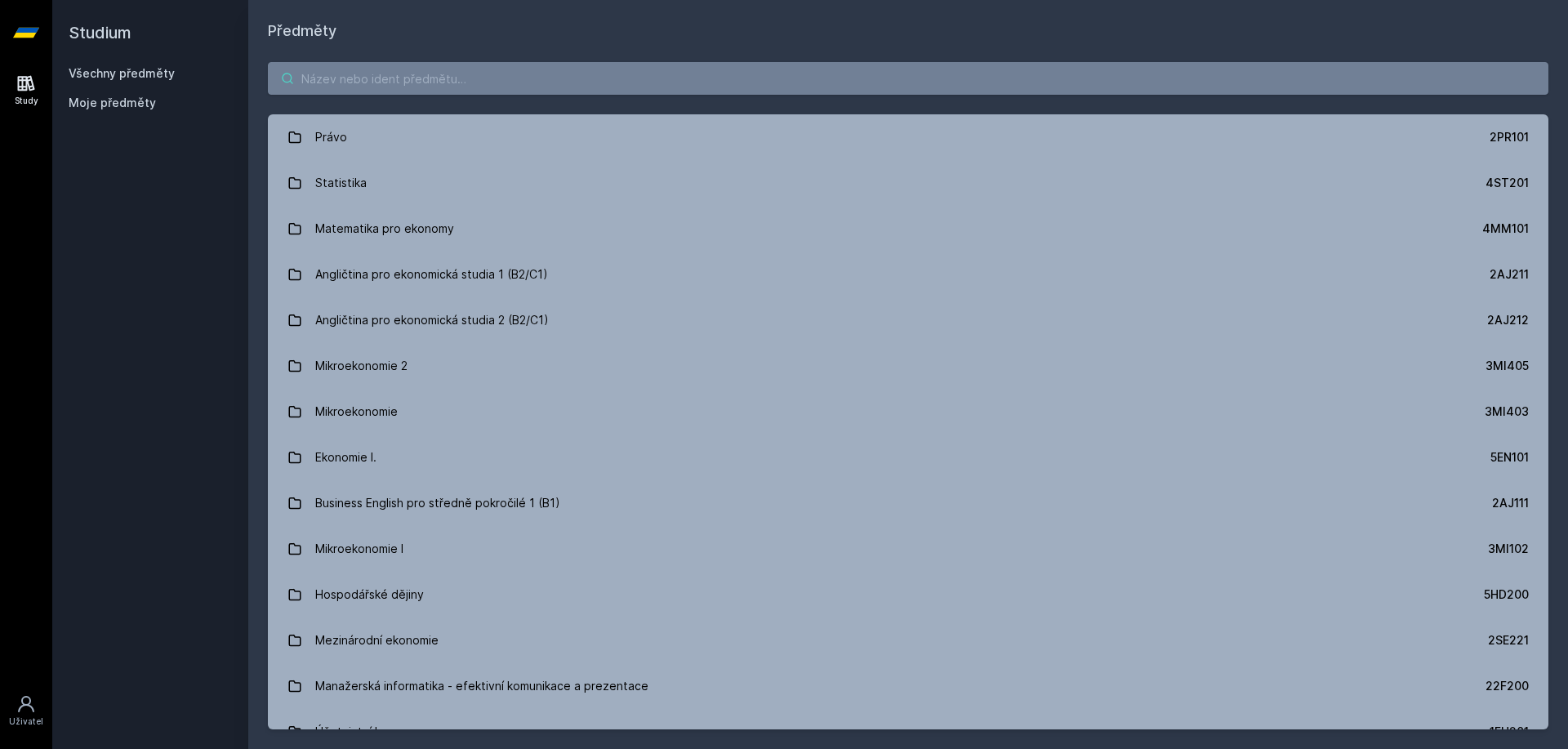
click at [496, 73] on input "search" at bounding box center [908, 78] width 1281 height 33
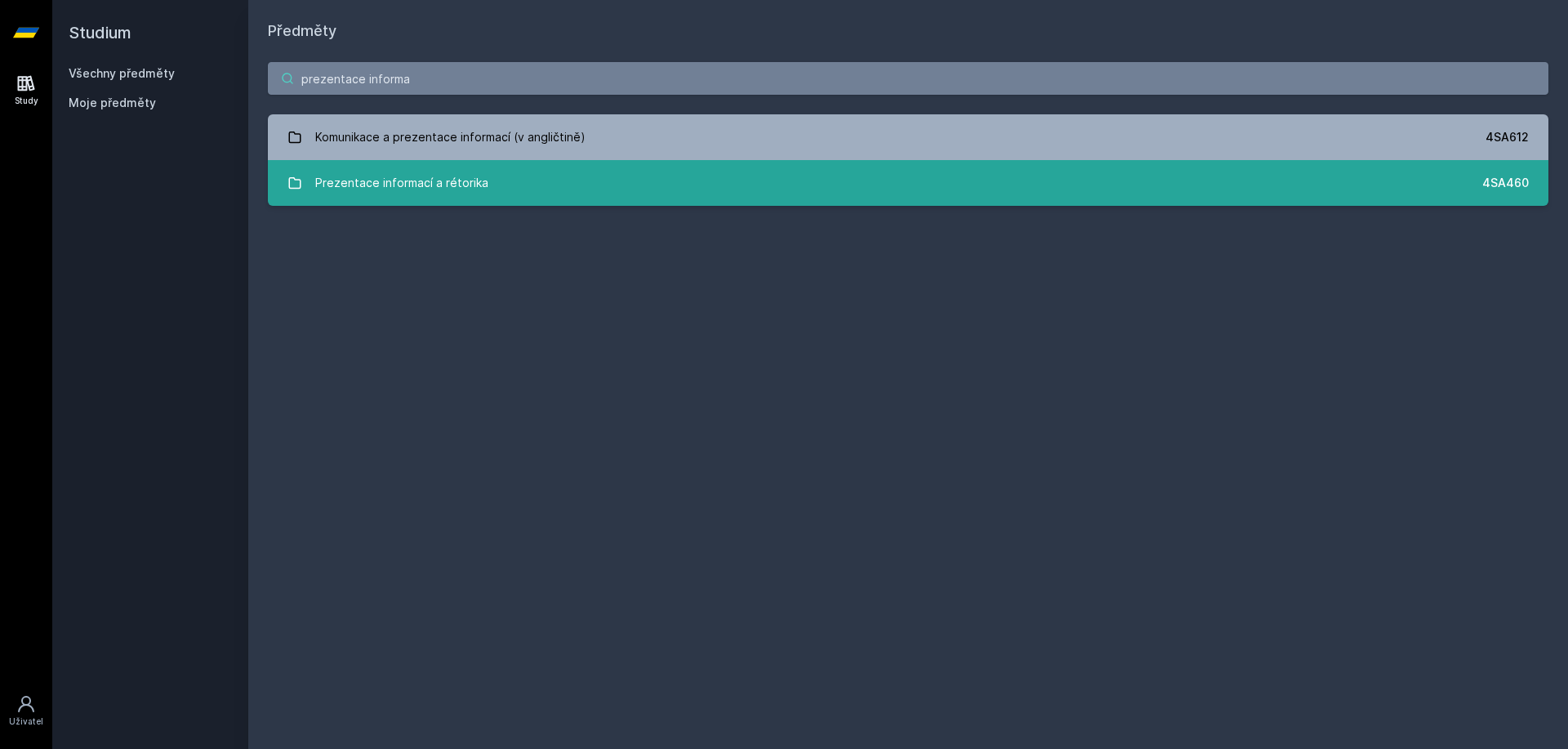
type input "prezentace informa"
click at [447, 165] on link "Prezentace informací a rétorika 4SA460" at bounding box center [908, 183] width 1281 height 46
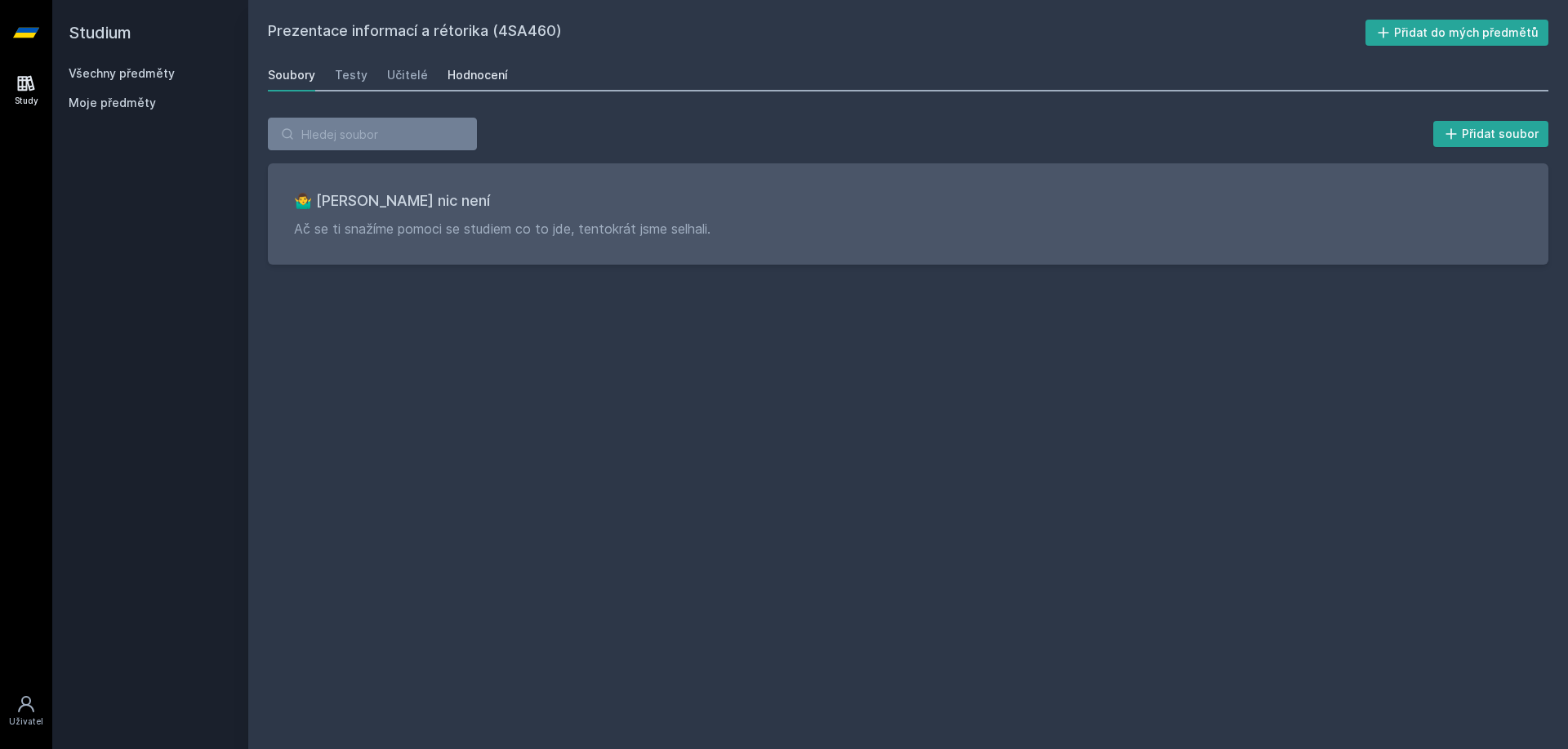
click at [460, 81] on div "Hodnocení" at bounding box center [478, 75] width 60 height 16
click at [148, 76] on link "Všechny předměty" at bounding box center [122, 73] width 106 height 14
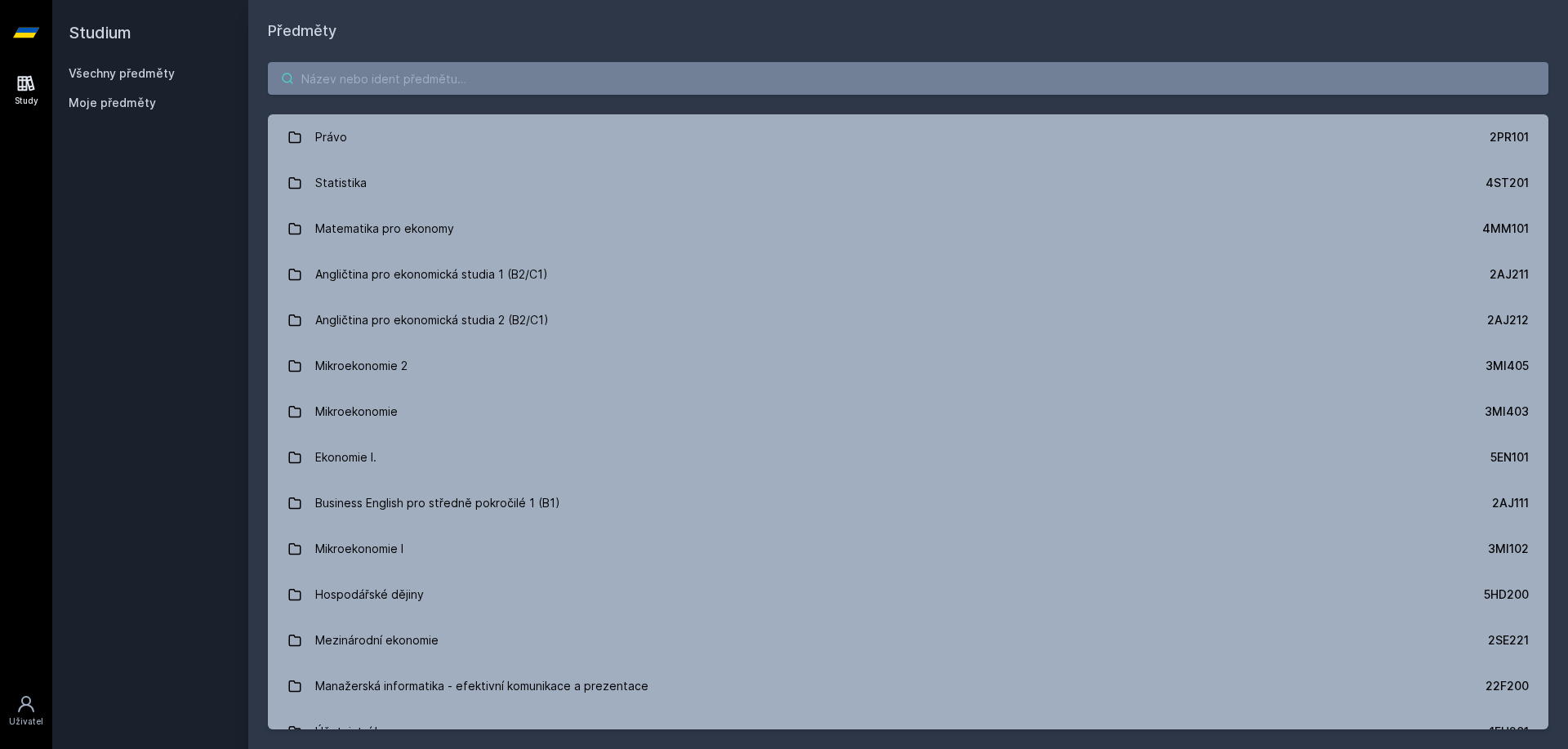
click at [555, 88] on input "search" at bounding box center [908, 78] width 1281 height 33
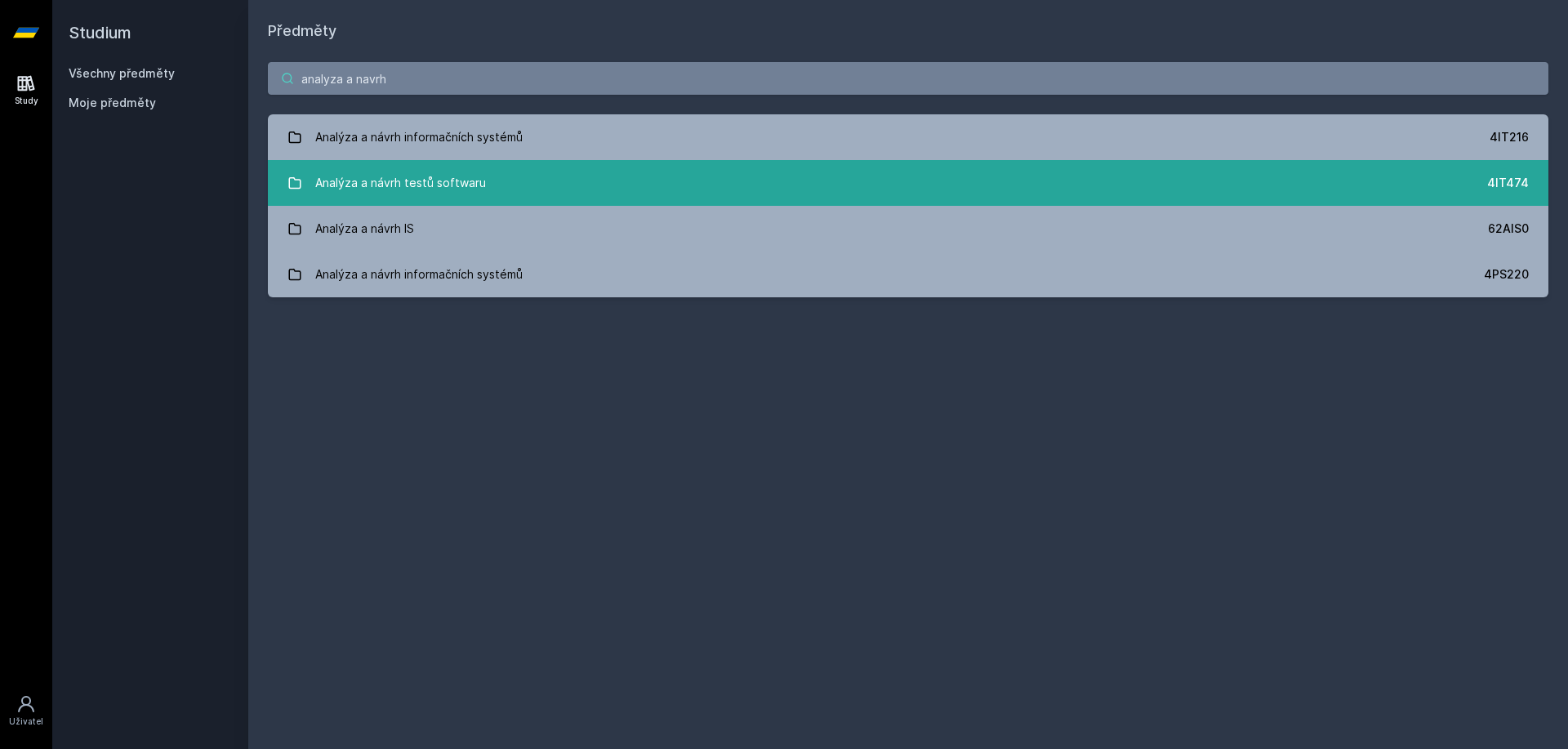
type input "analyza a navrh"
click at [500, 182] on link "Analýza a návrh testů softwaru 4IT474" at bounding box center [908, 183] width 1281 height 46
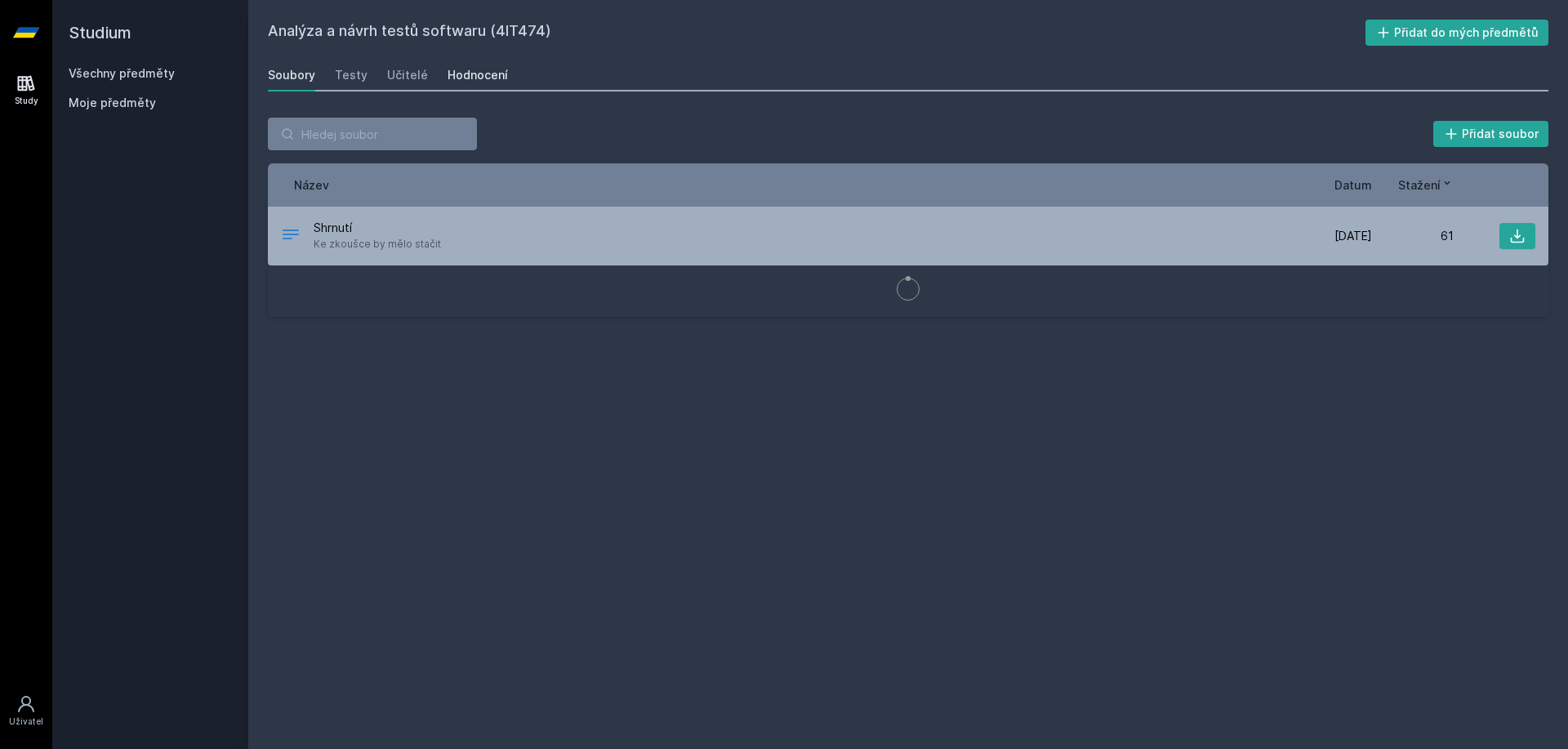
click at [463, 66] on link "Hodnocení" at bounding box center [478, 74] width 60 height 33
